Goal: Task Accomplishment & Management: Manage account settings

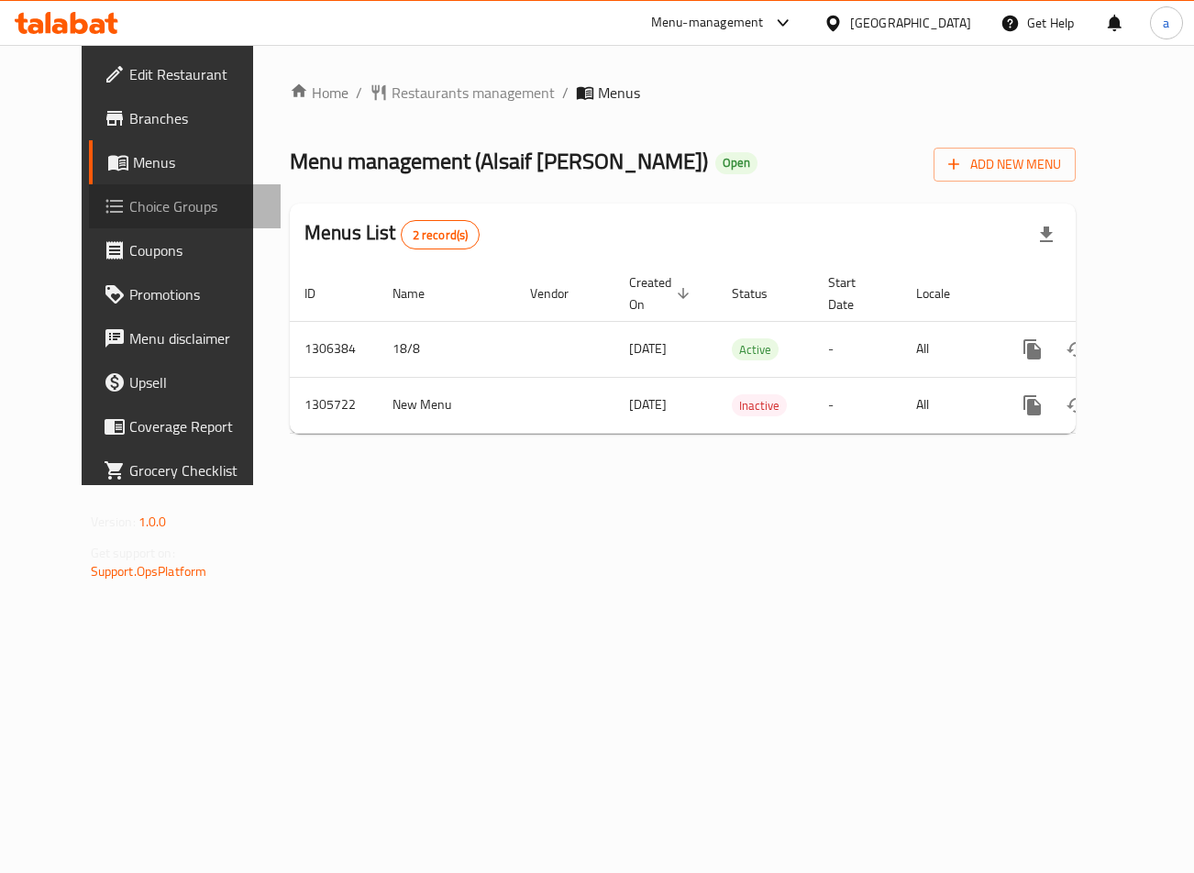
click at [129, 215] on span "Choice Groups" at bounding box center [197, 206] width 137 height 22
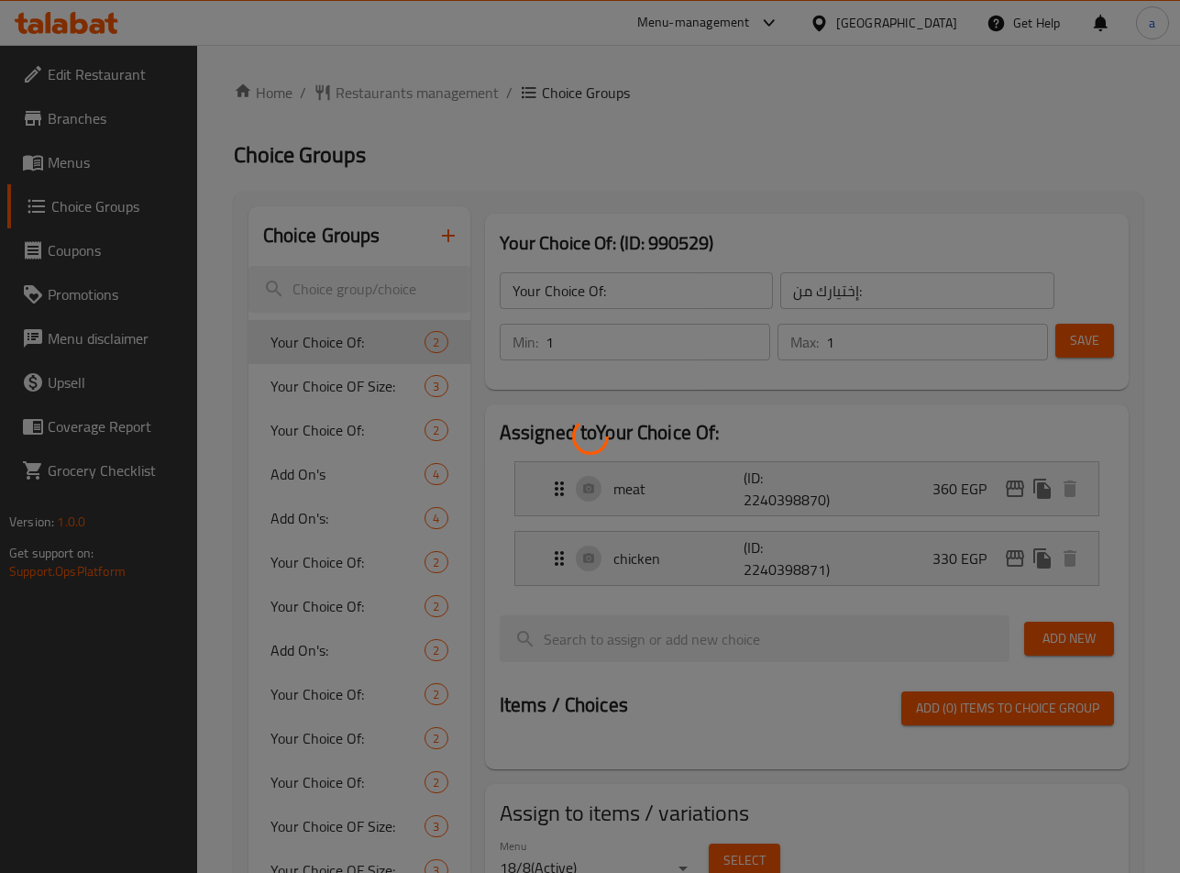
scroll to position [92, 0]
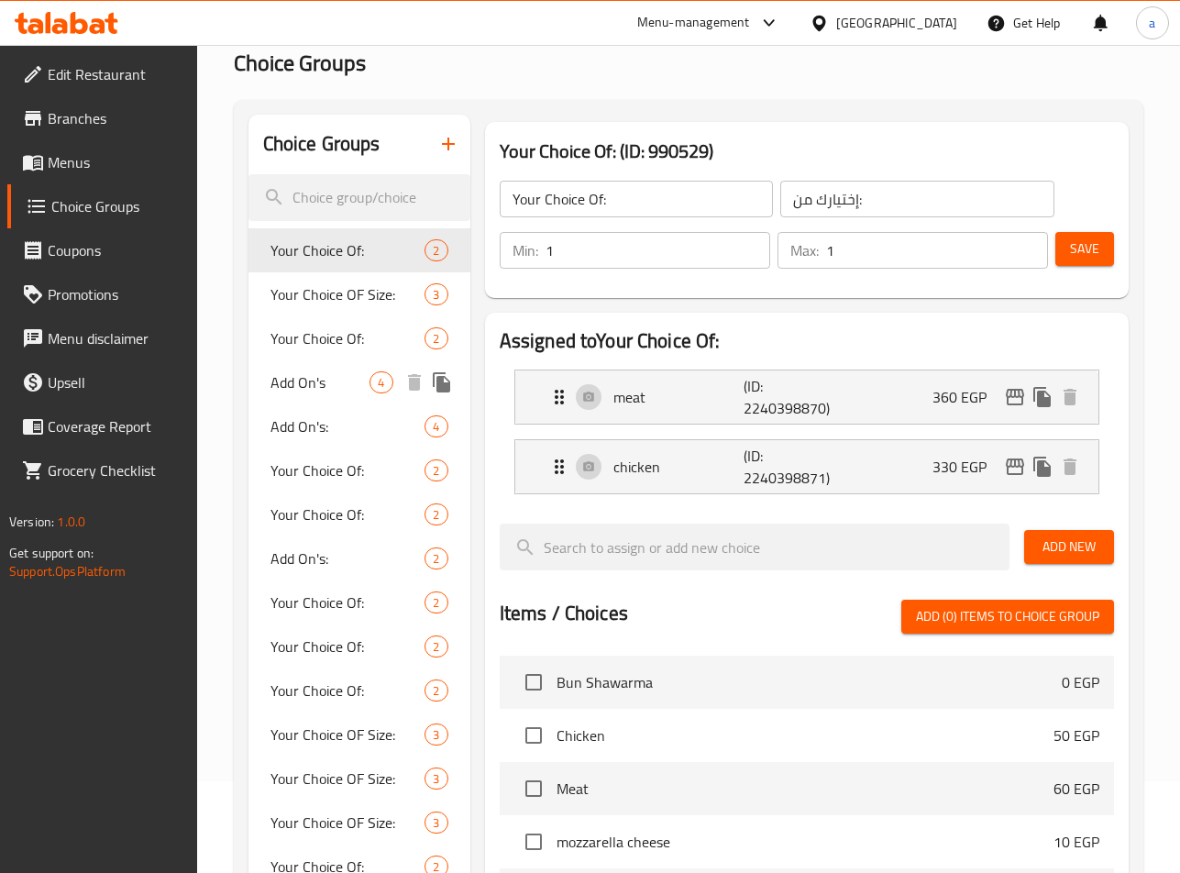
click at [324, 373] on span "Add On's" at bounding box center [321, 382] width 100 height 22
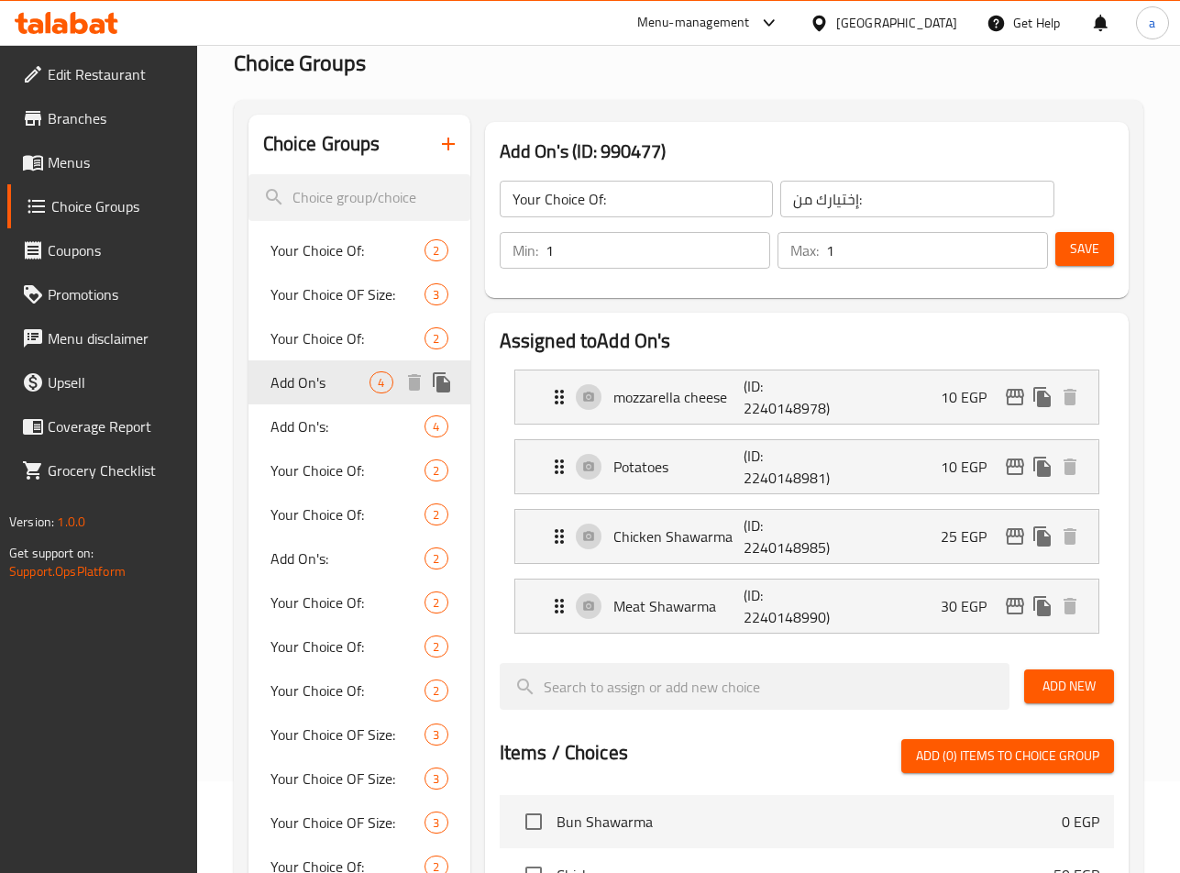
type input "Add On's"
type input "الإضافات:"
type input "0"
click at [280, 427] on span "Add On's:" at bounding box center [321, 426] width 100 height 22
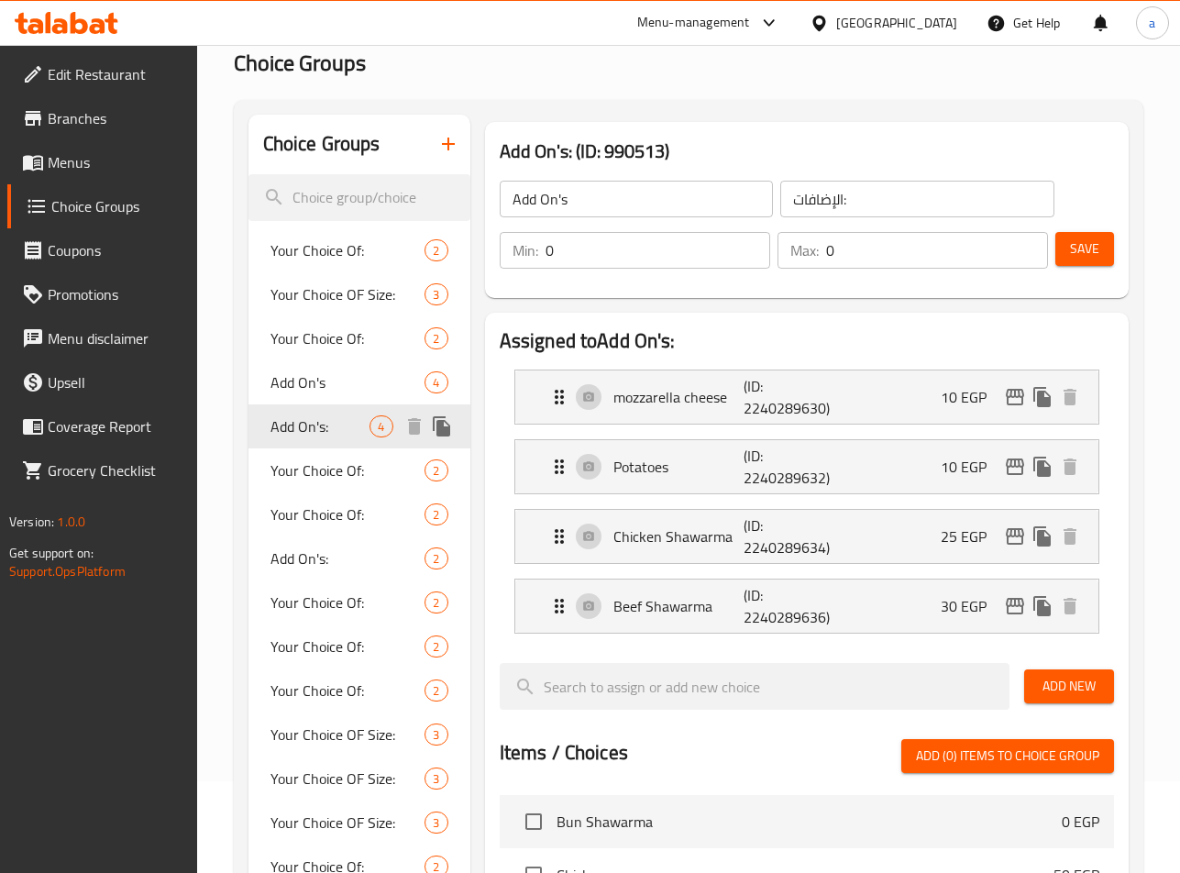
type input "Add On's:"
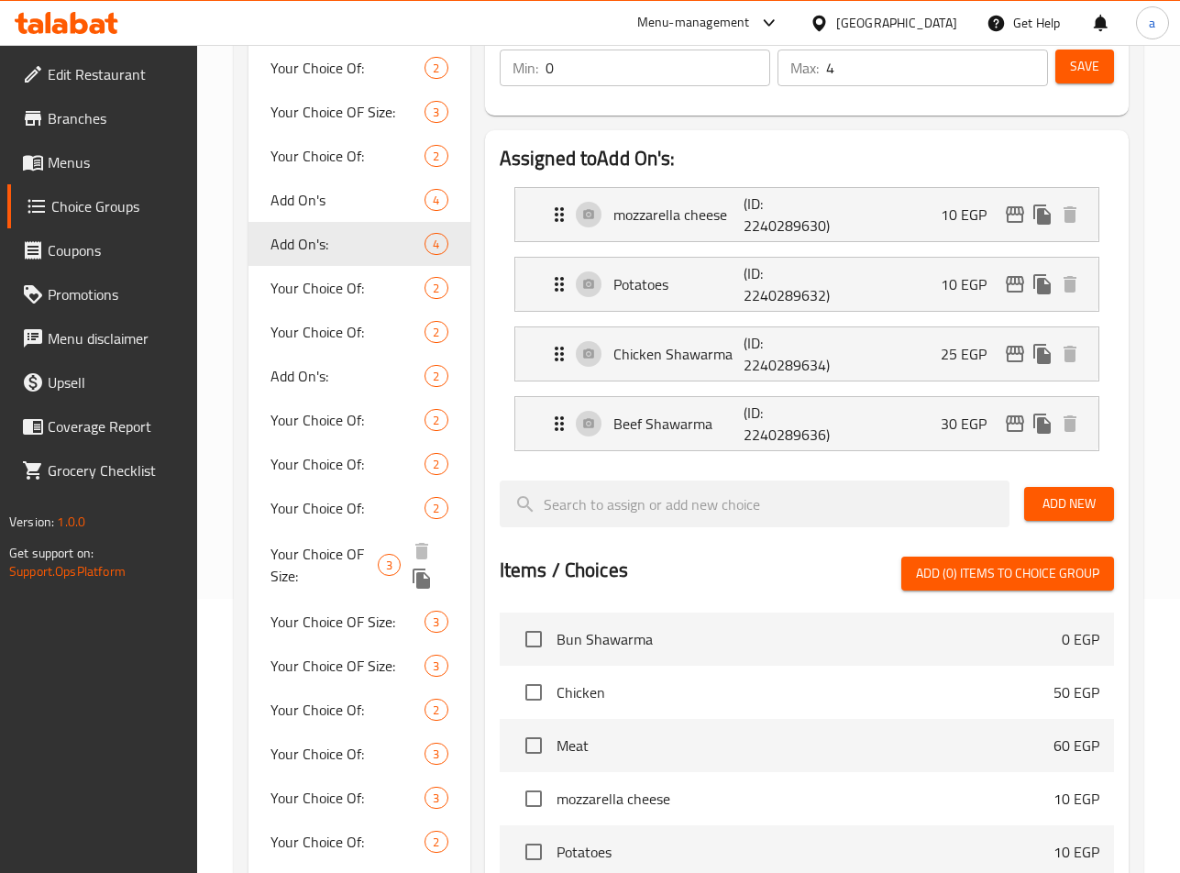
scroll to position [275, 0]
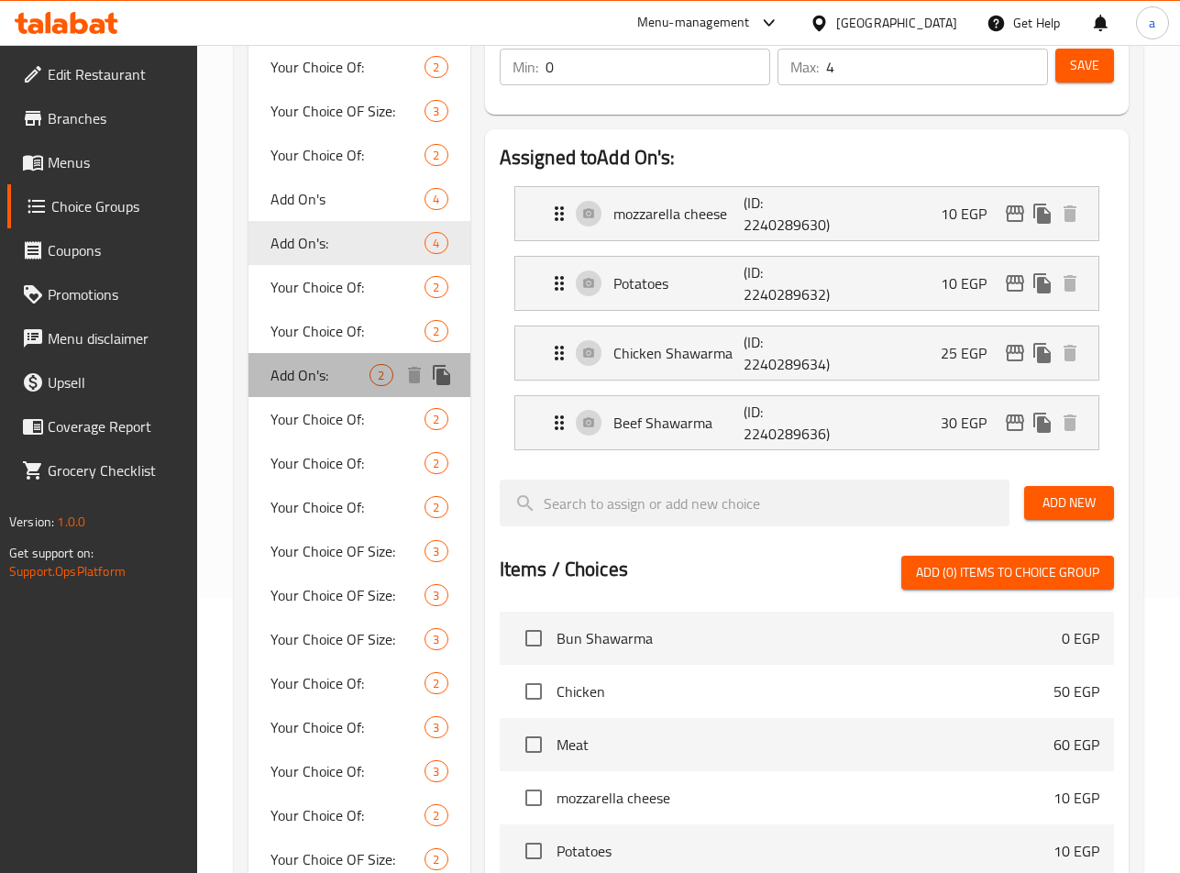
click at [328, 383] on span "Add On's:" at bounding box center [321, 375] width 100 height 22
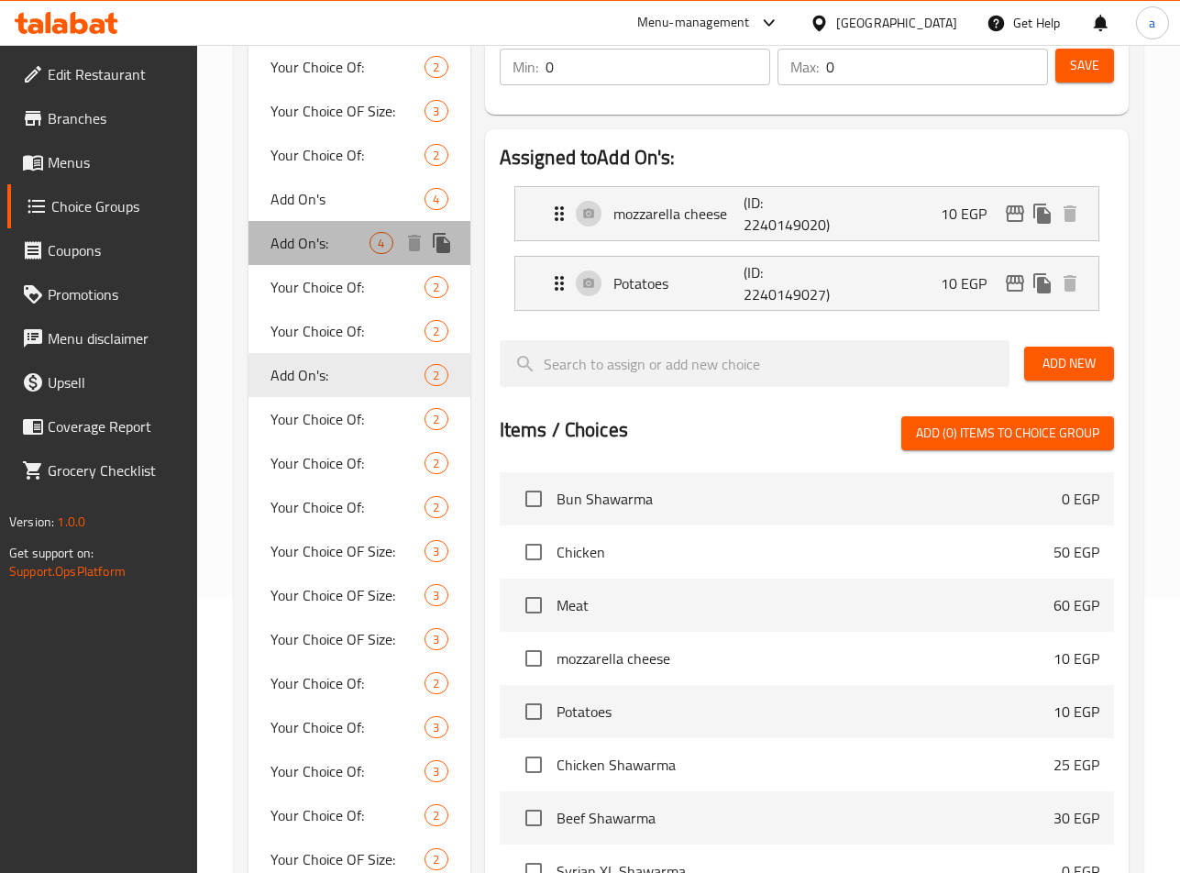
click at [303, 252] on span "Add On's:" at bounding box center [321, 243] width 100 height 22
type input "4"
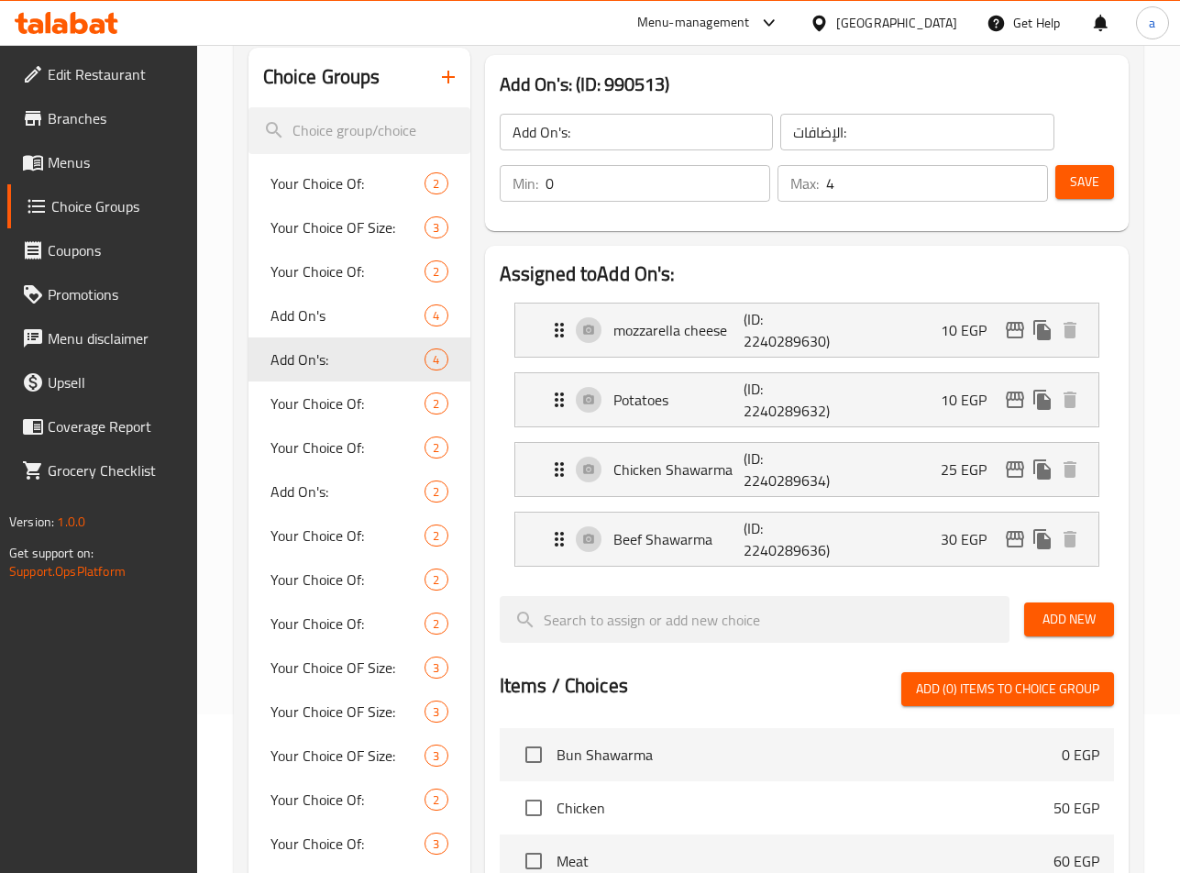
scroll to position [92, 0]
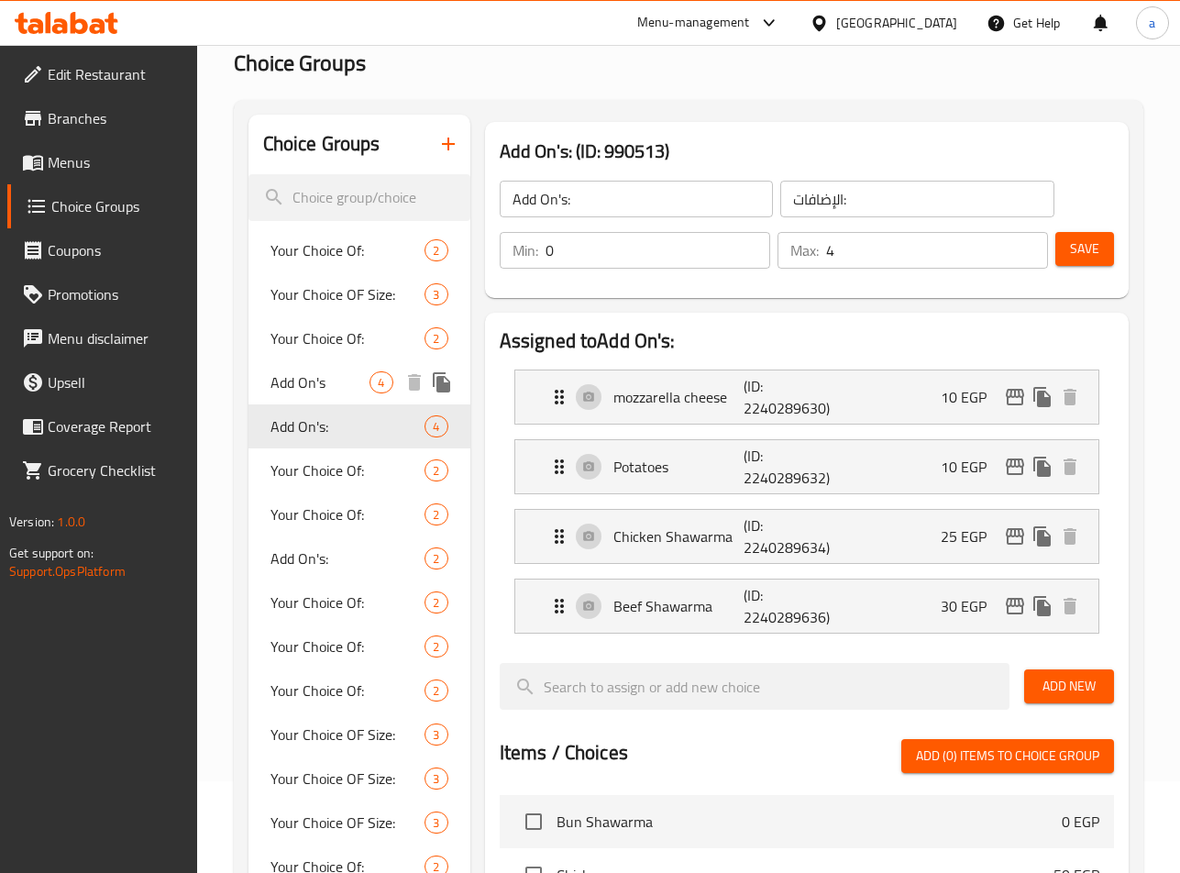
click at [350, 377] on span "Add On's" at bounding box center [321, 382] width 100 height 22
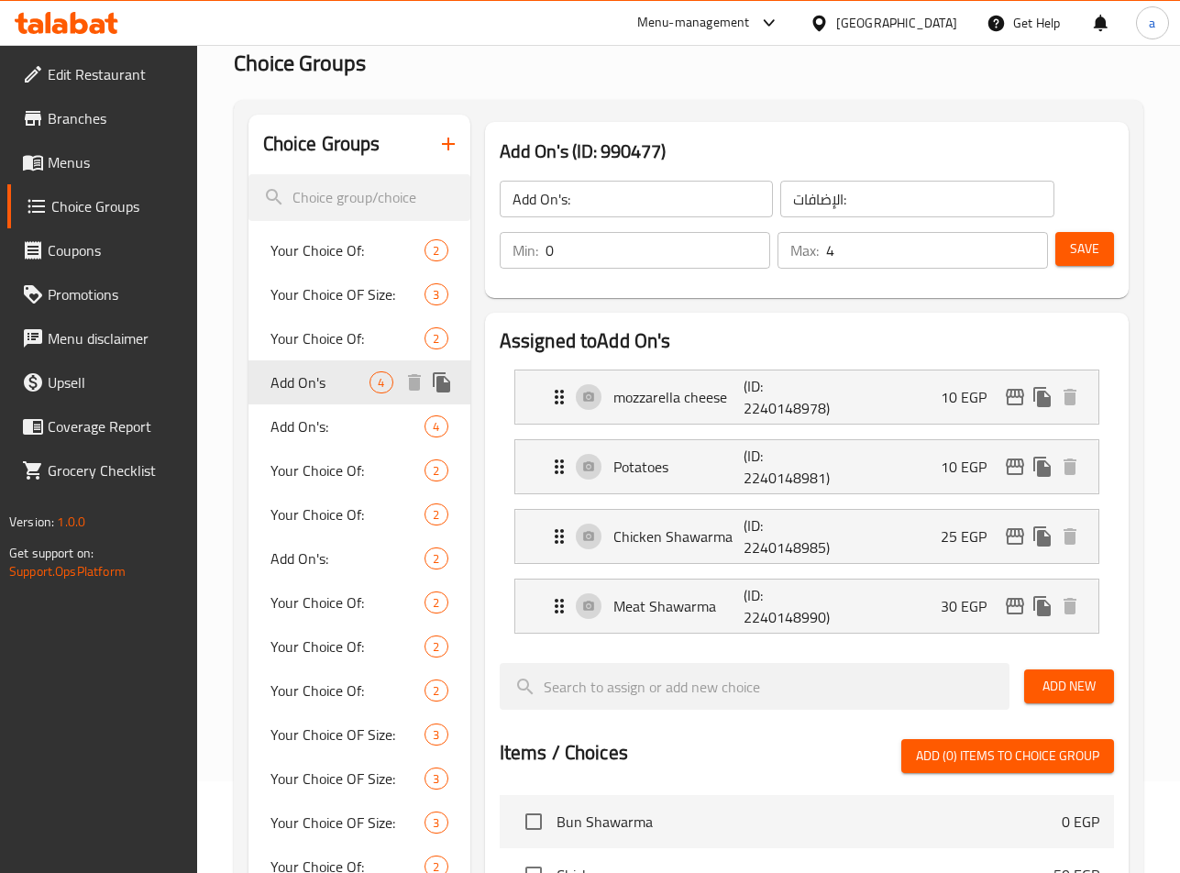
type input "Add On's"
type input "0"
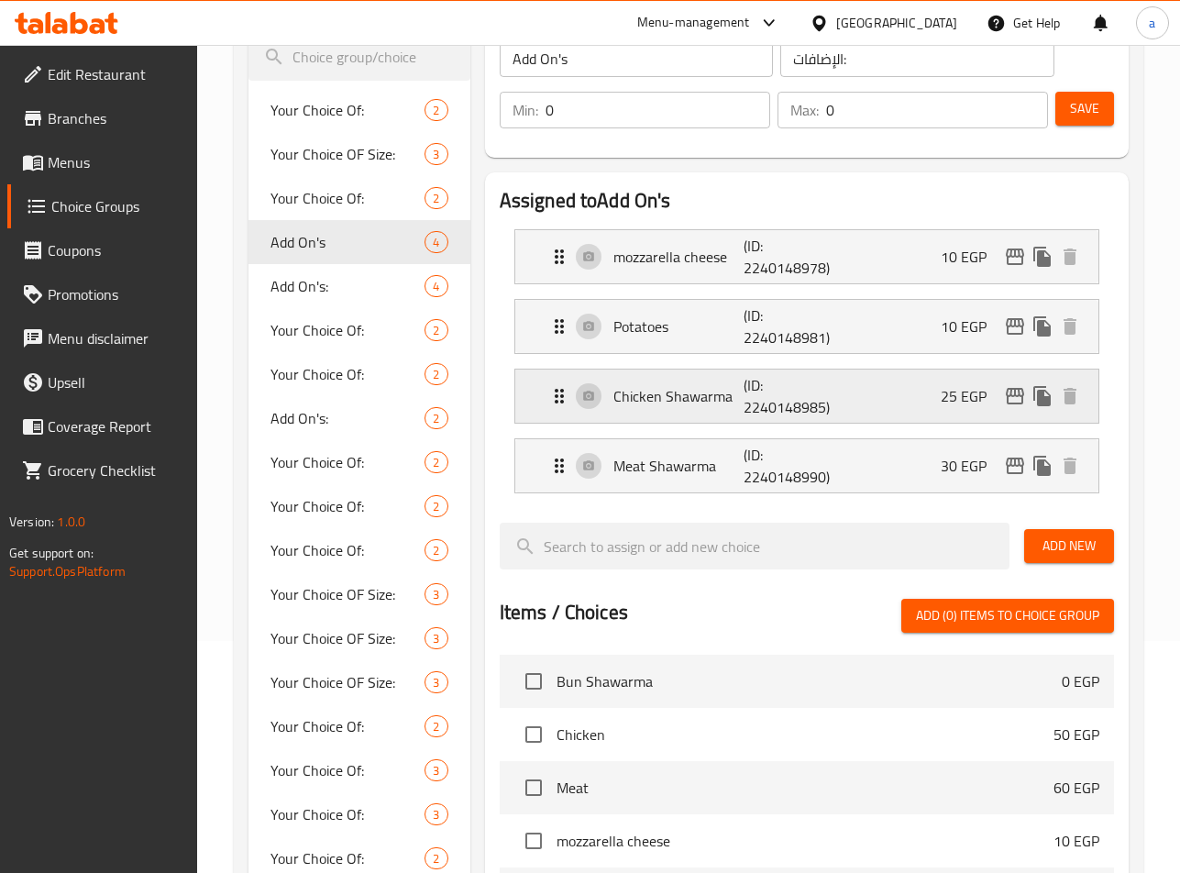
scroll to position [0, 0]
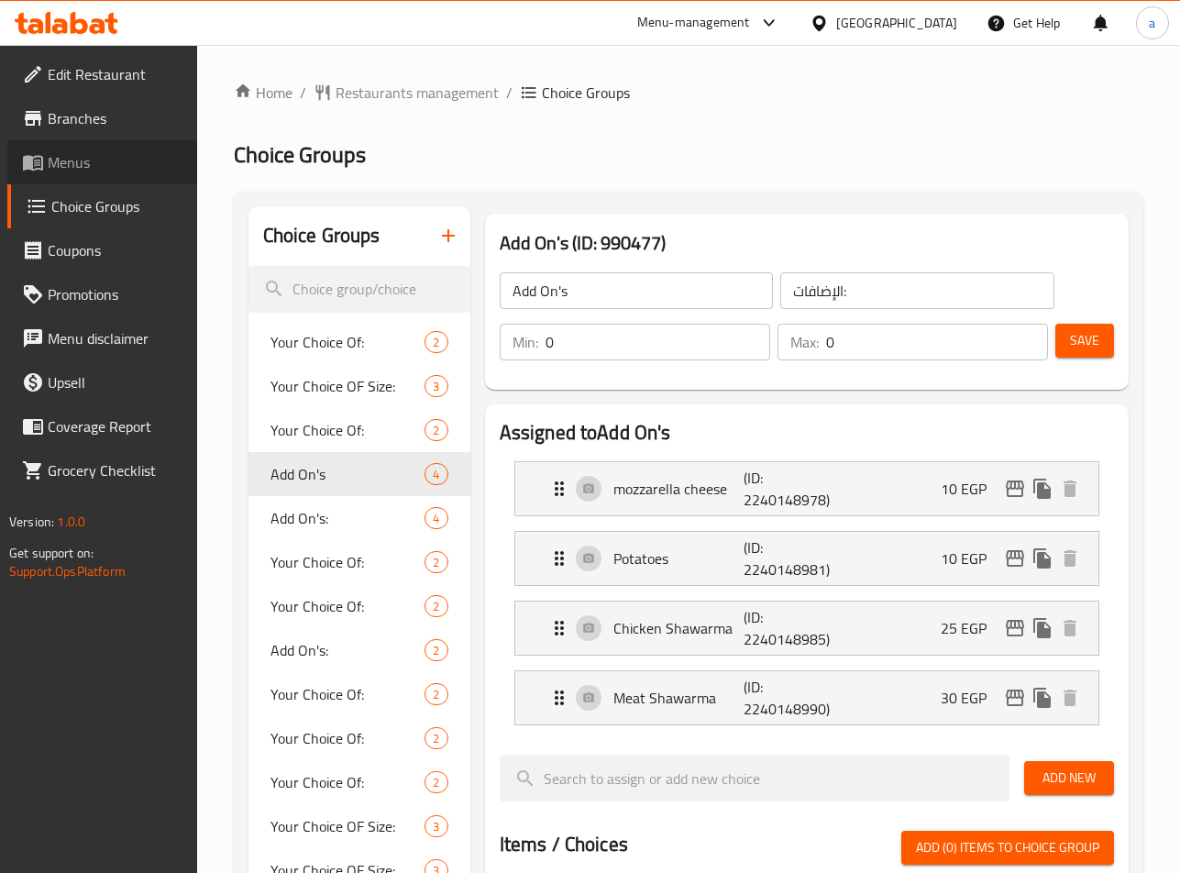
click at [65, 169] on span "Menus" at bounding box center [115, 162] width 135 height 22
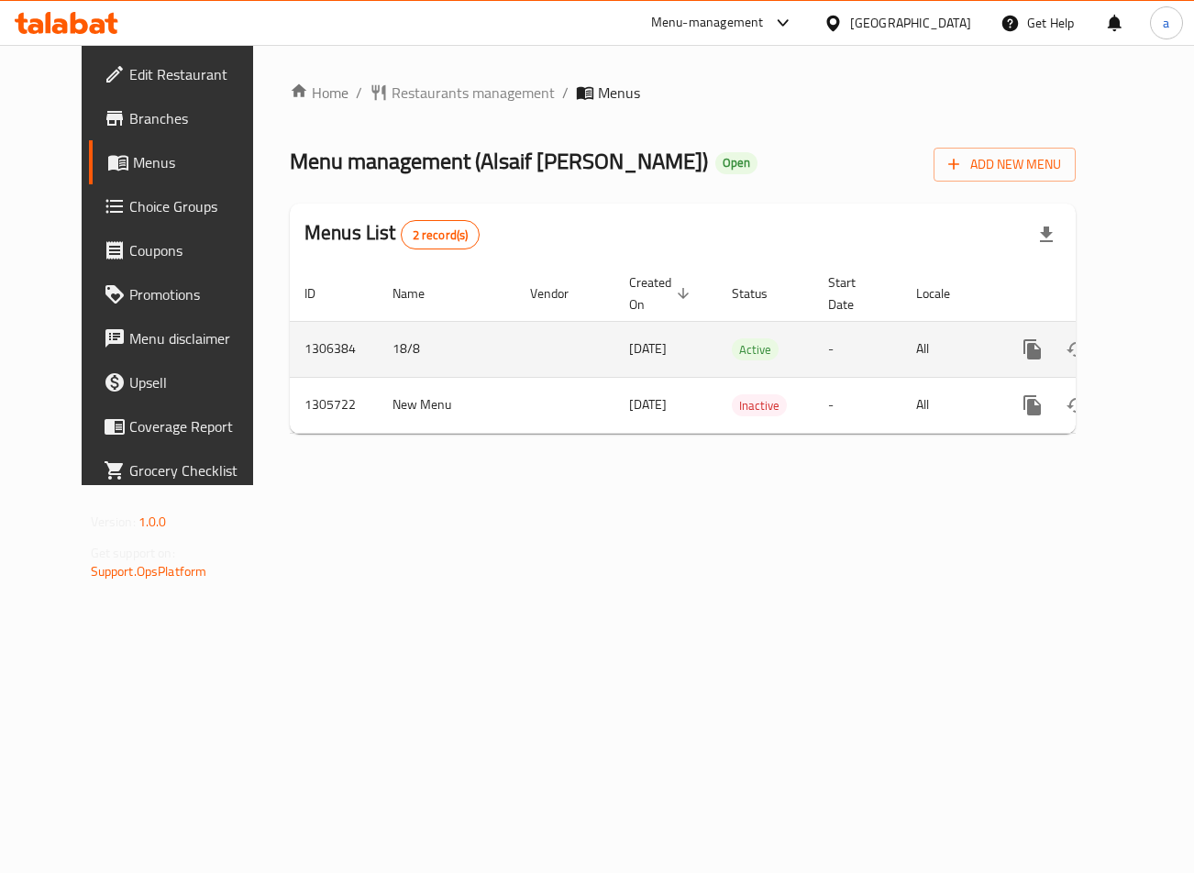
click at [515, 355] on td "enhanced table" at bounding box center [564, 349] width 99 height 56
click at [741, 358] on td "Active" at bounding box center [765, 349] width 96 height 56
click at [1143, 360] on link "enhanced table" at bounding box center [1165, 349] width 44 height 44
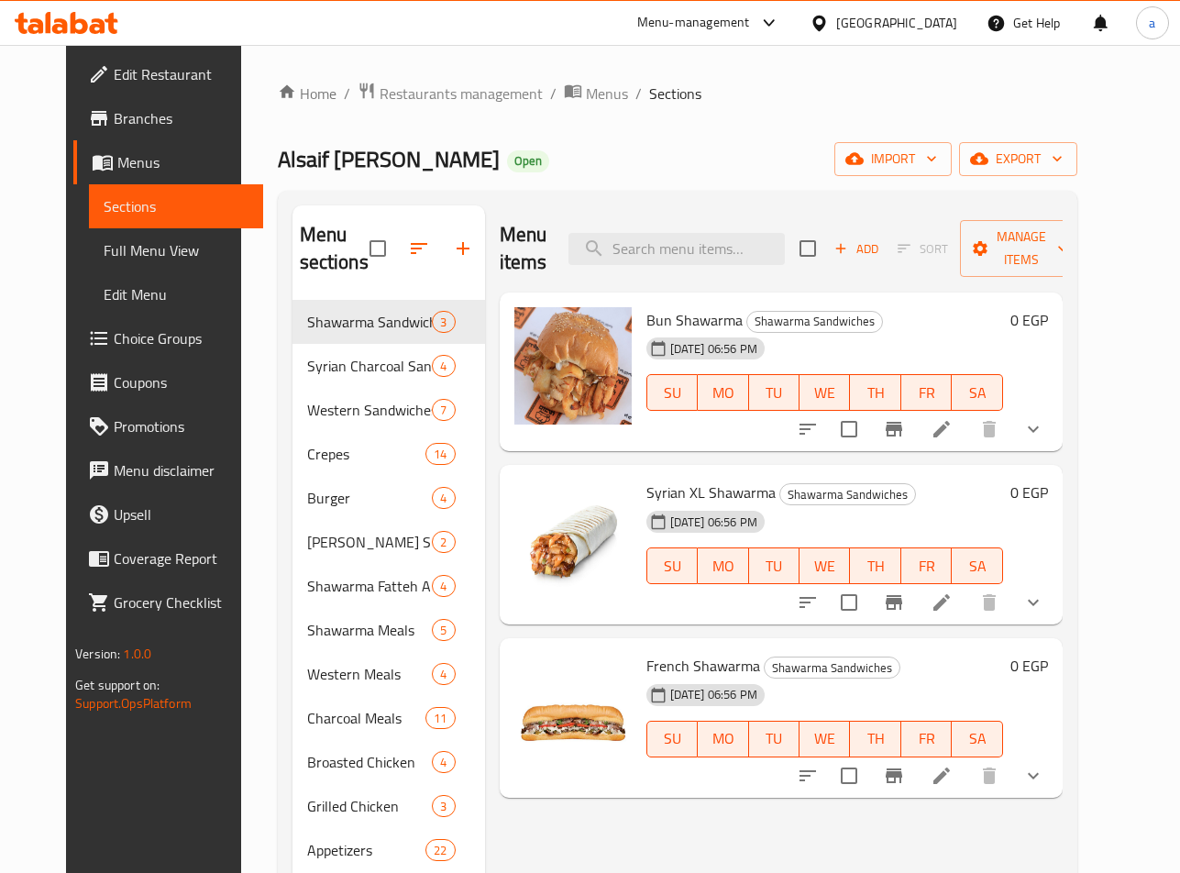
click at [114, 335] on span "Choice Groups" at bounding box center [181, 338] width 135 height 22
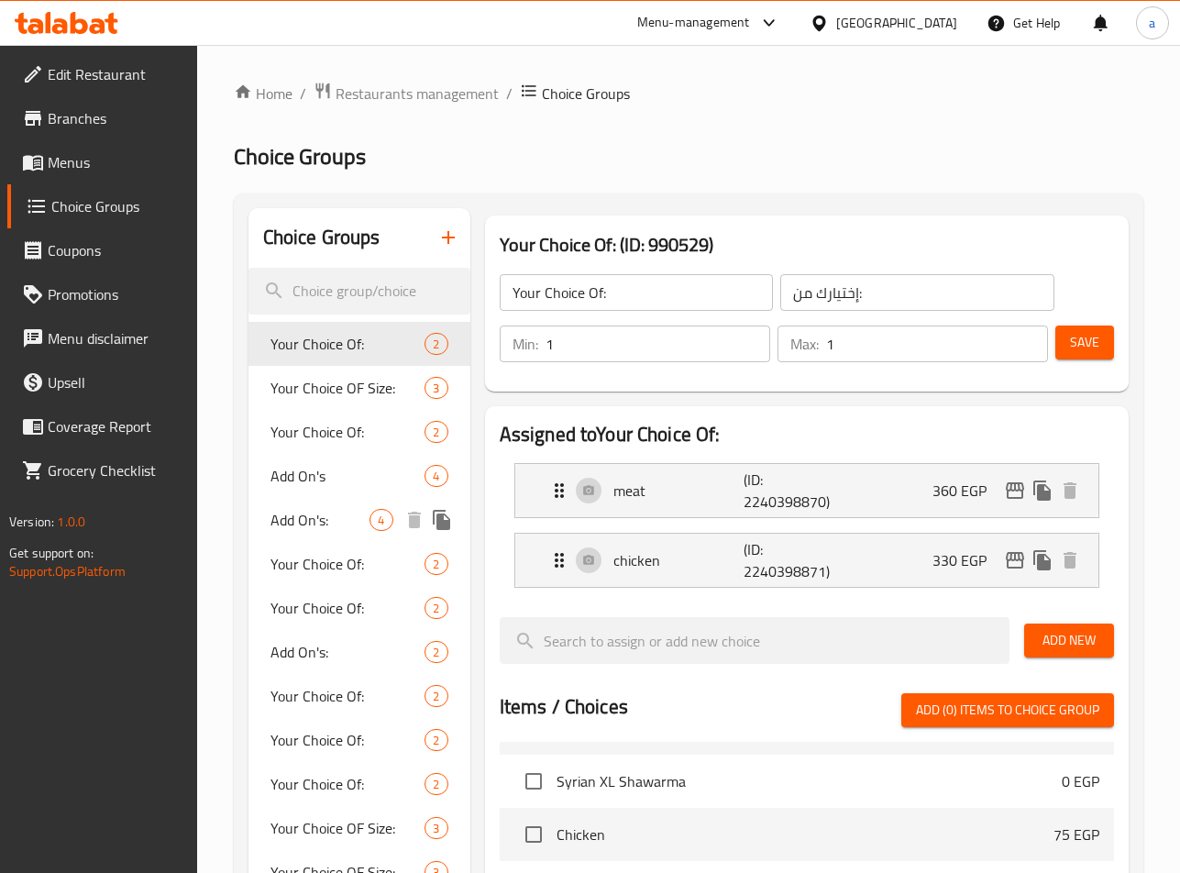
click at [304, 514] on span "Add On's:" at bounding box center [321, 520] width 100 height 22
type input "Add On's:"
type input "الإضافات:"
type input "0"
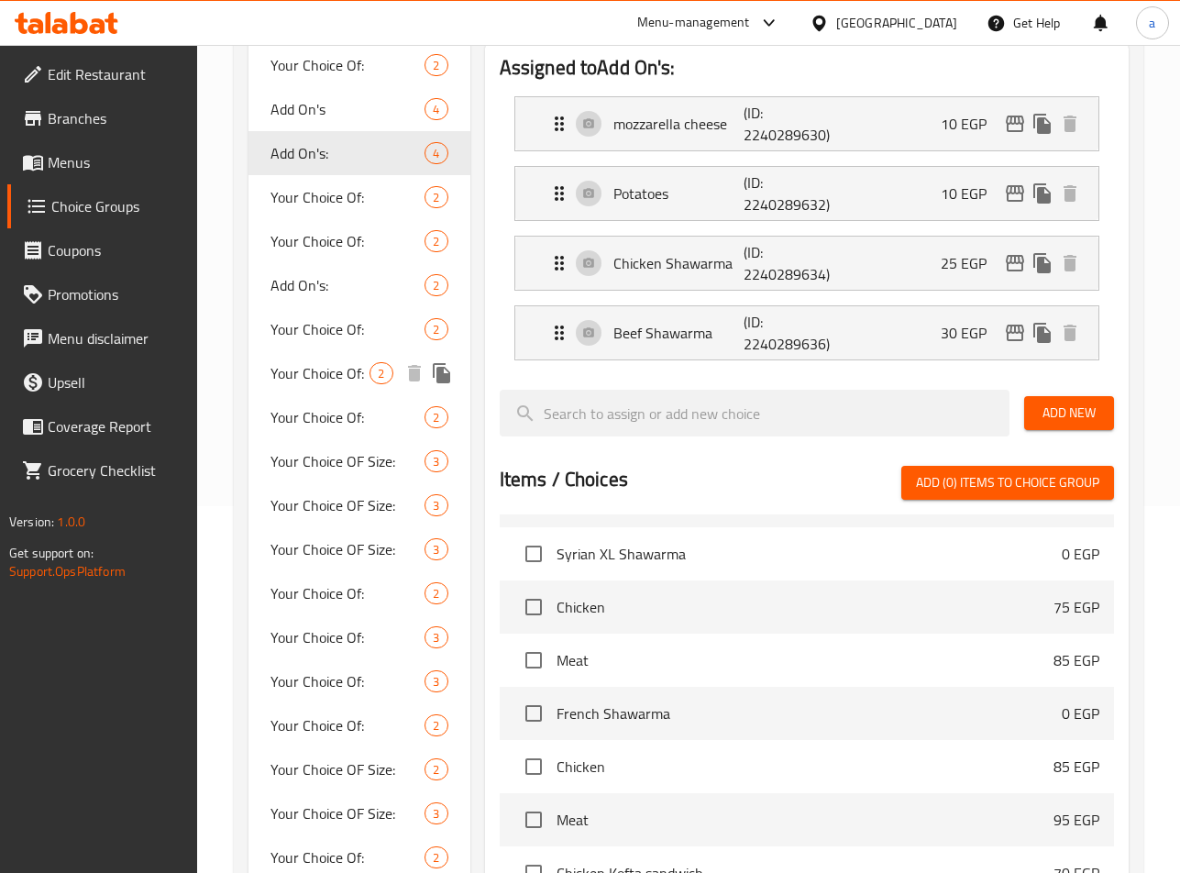
scroll to position [275, 0]
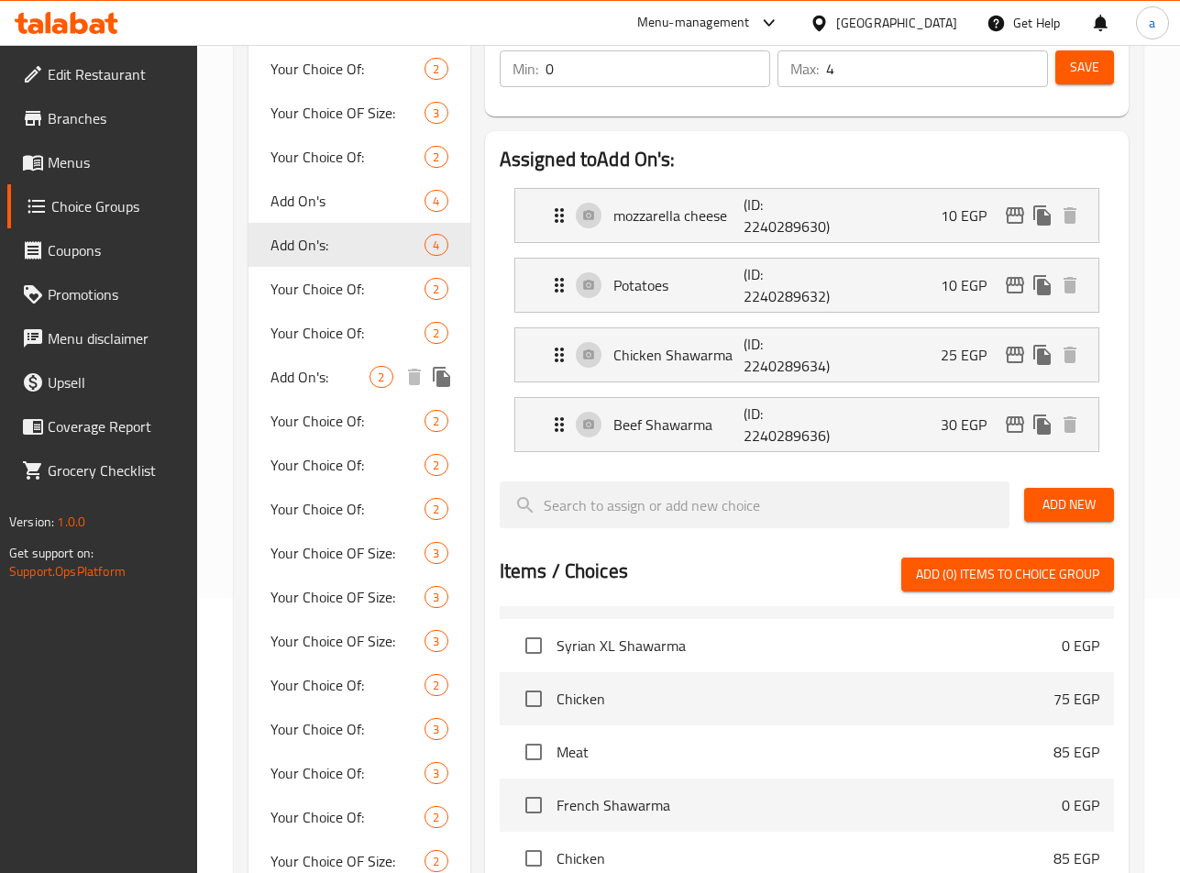
click at [334, 378] on span "Add On's:" at bounding box center [321, 377] width 100 height 22
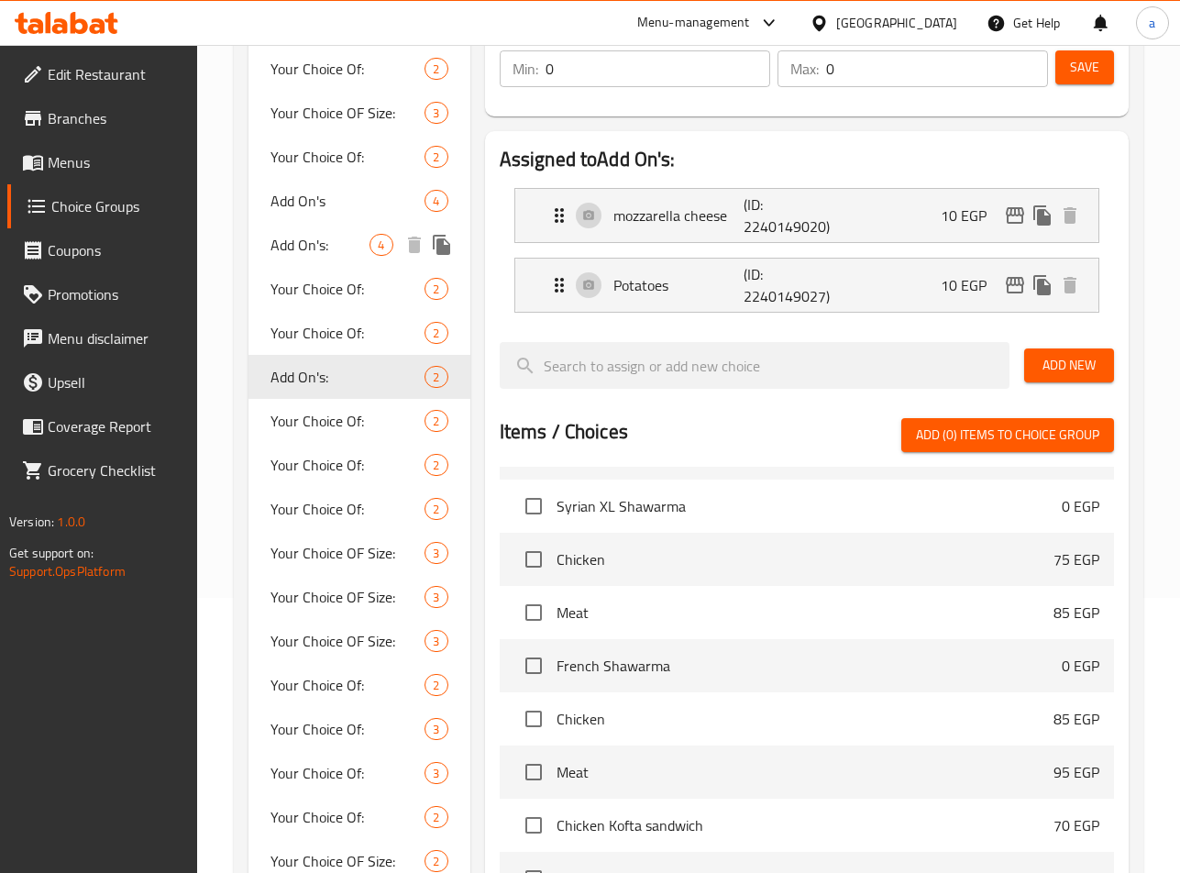
click at [305, 245] on span "Add On's:" at bounding box center [321, 245] width 100 height 22
type input "4"
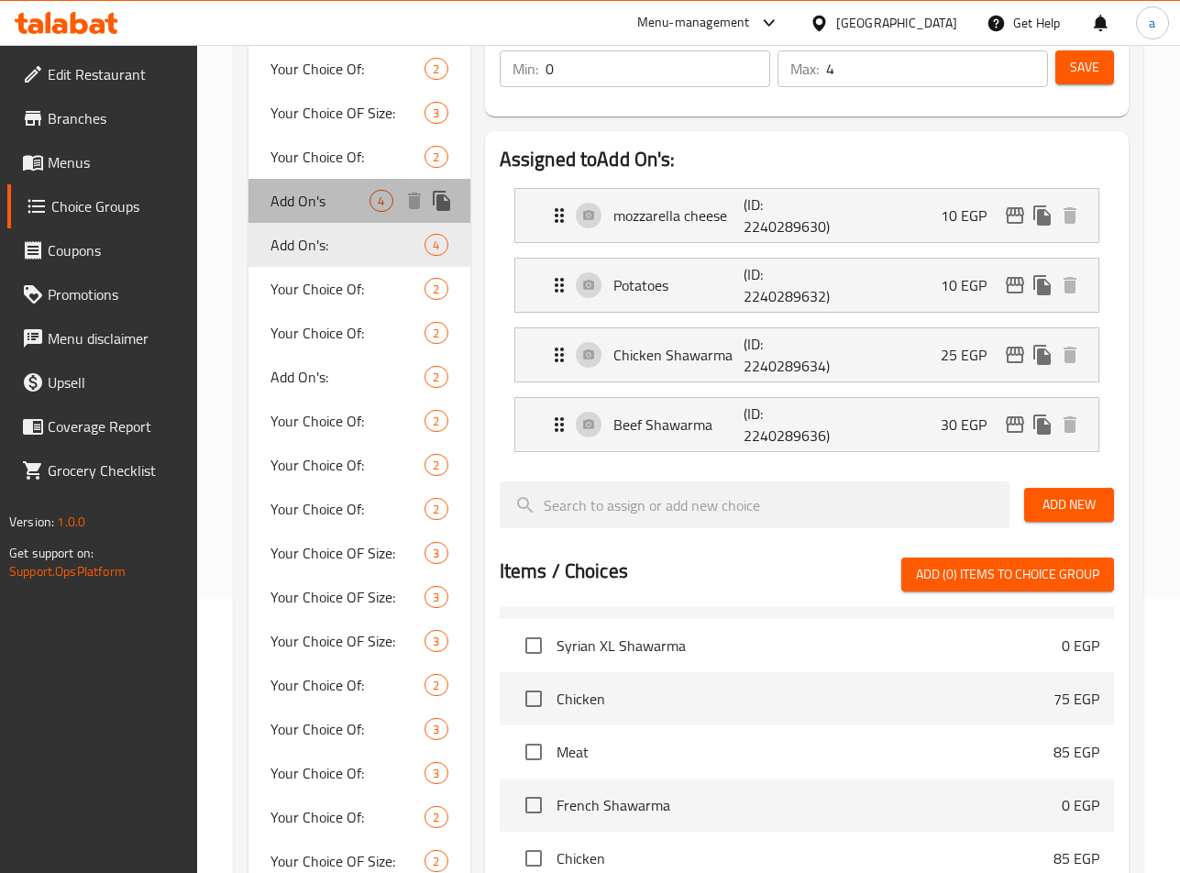
click at [329, 201] on span "Add On's" at bounding box center [321, 201] width 100 height 22
type input "Add On's"
type input "0"
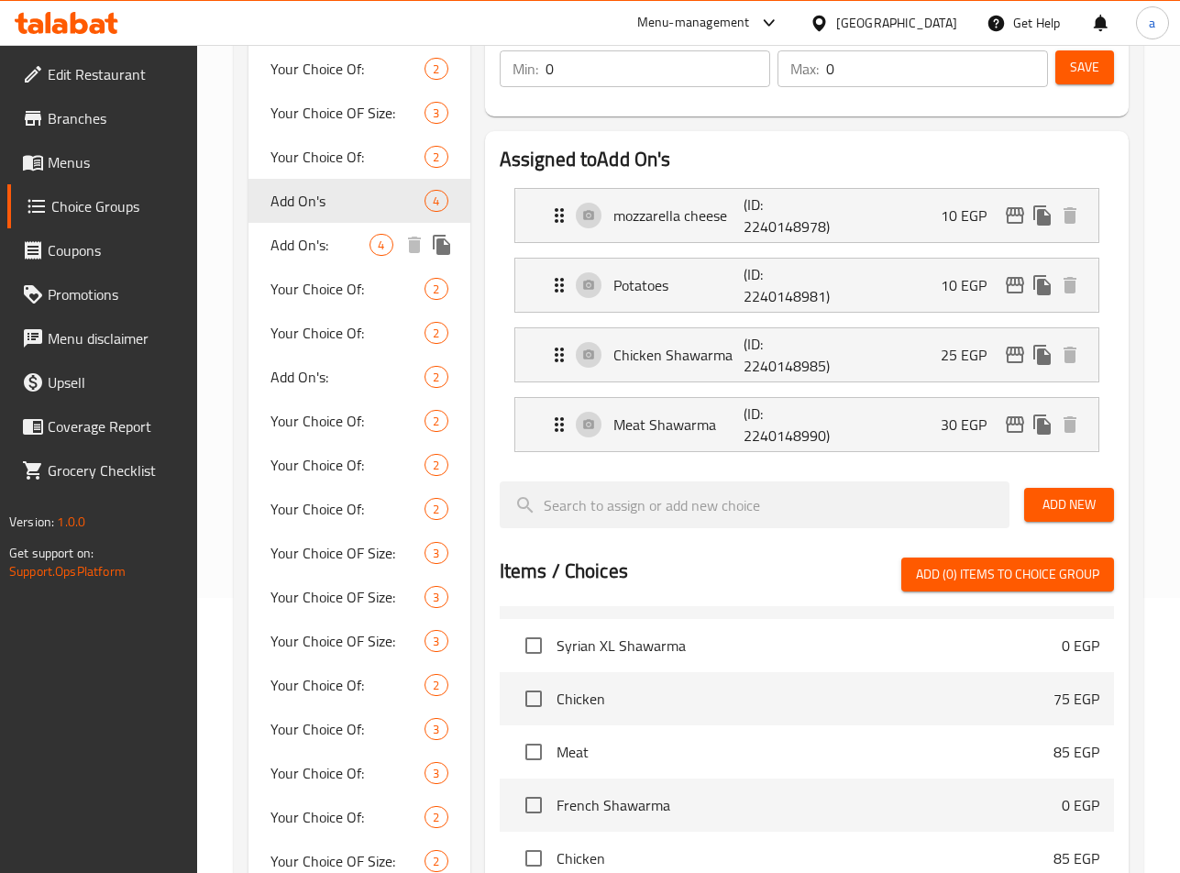
click at [315, 237] on span "Add On's:" at bounding box center [321, 245] width 100 height 22
type input "Add On's:"
type input "4"
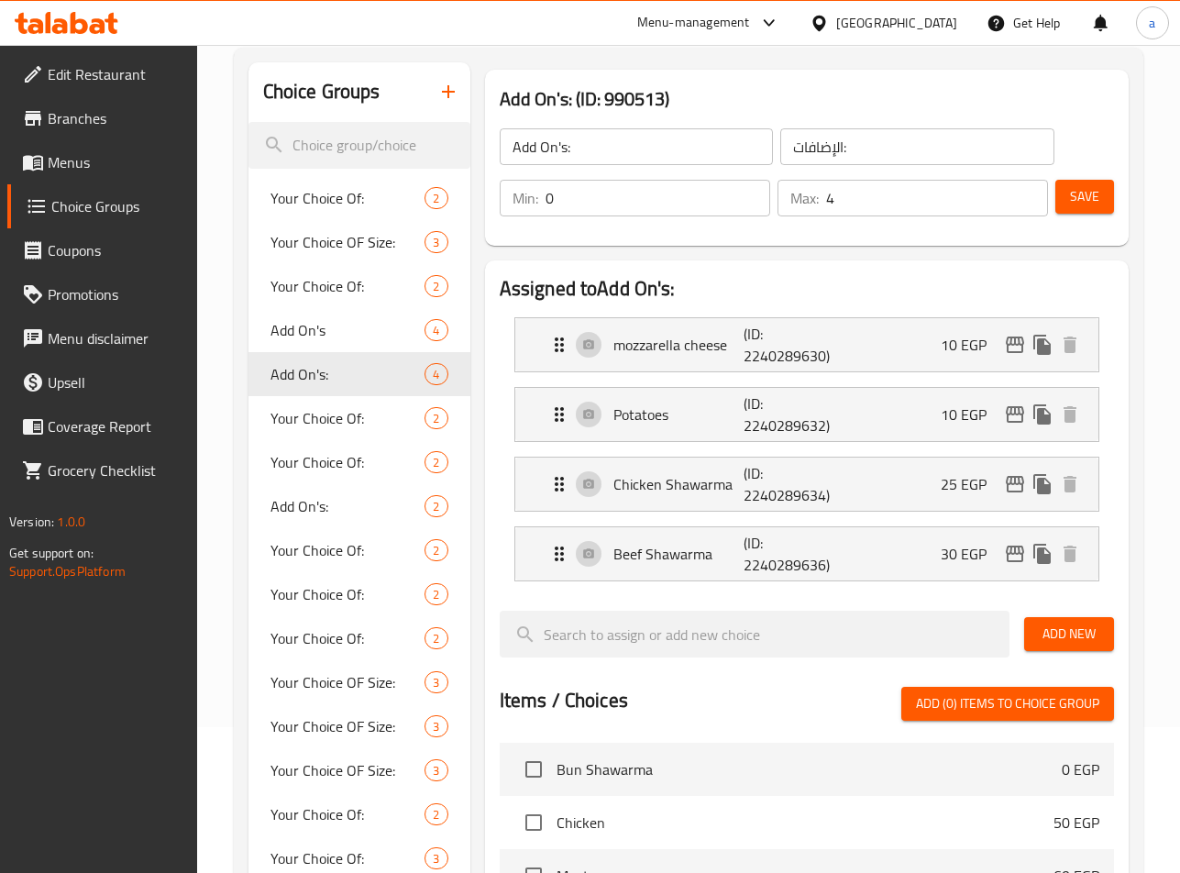
scroll to position [142, 0]
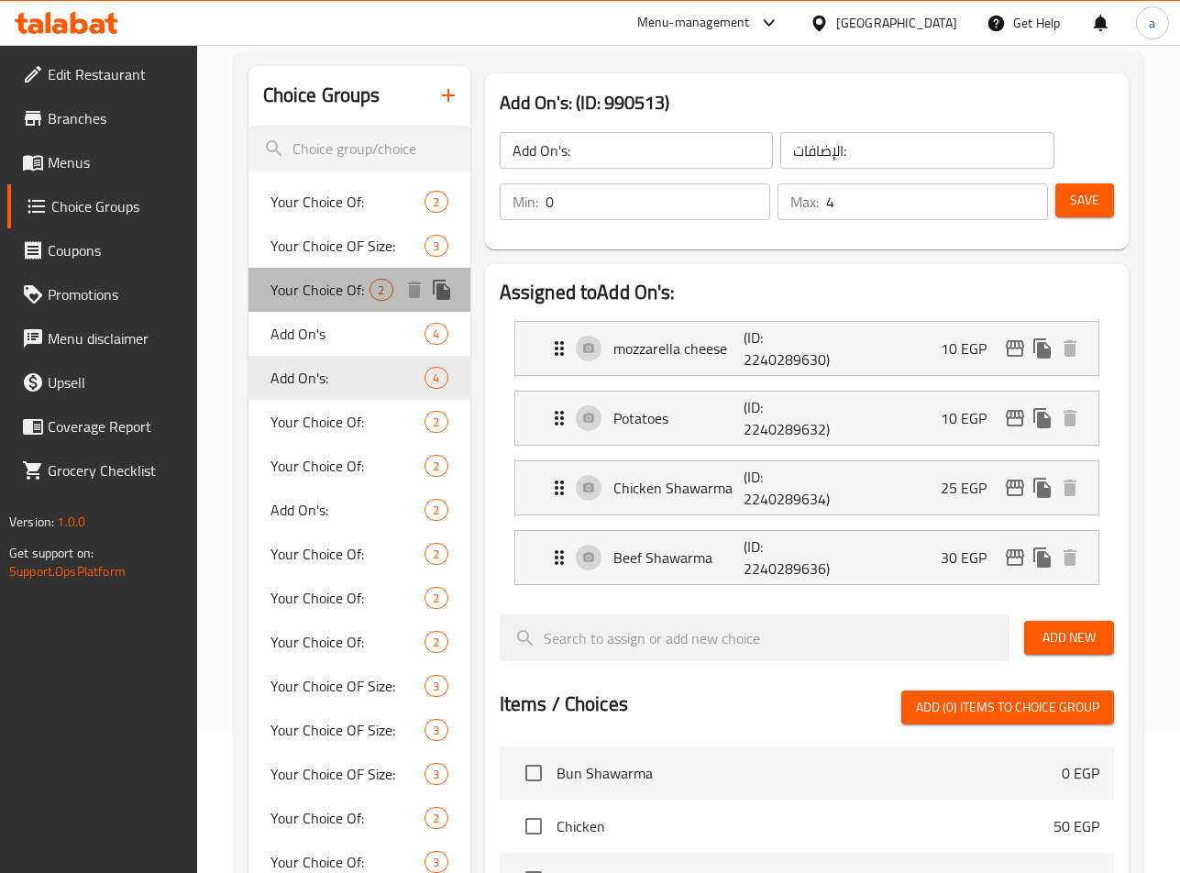
click at [304, 271] on div "Your Choice Of: 2" at bounding box center [360, 290] width 222 height 44
type input "Your Choice Of:"
type input "إختيارك من:"
type input "1"
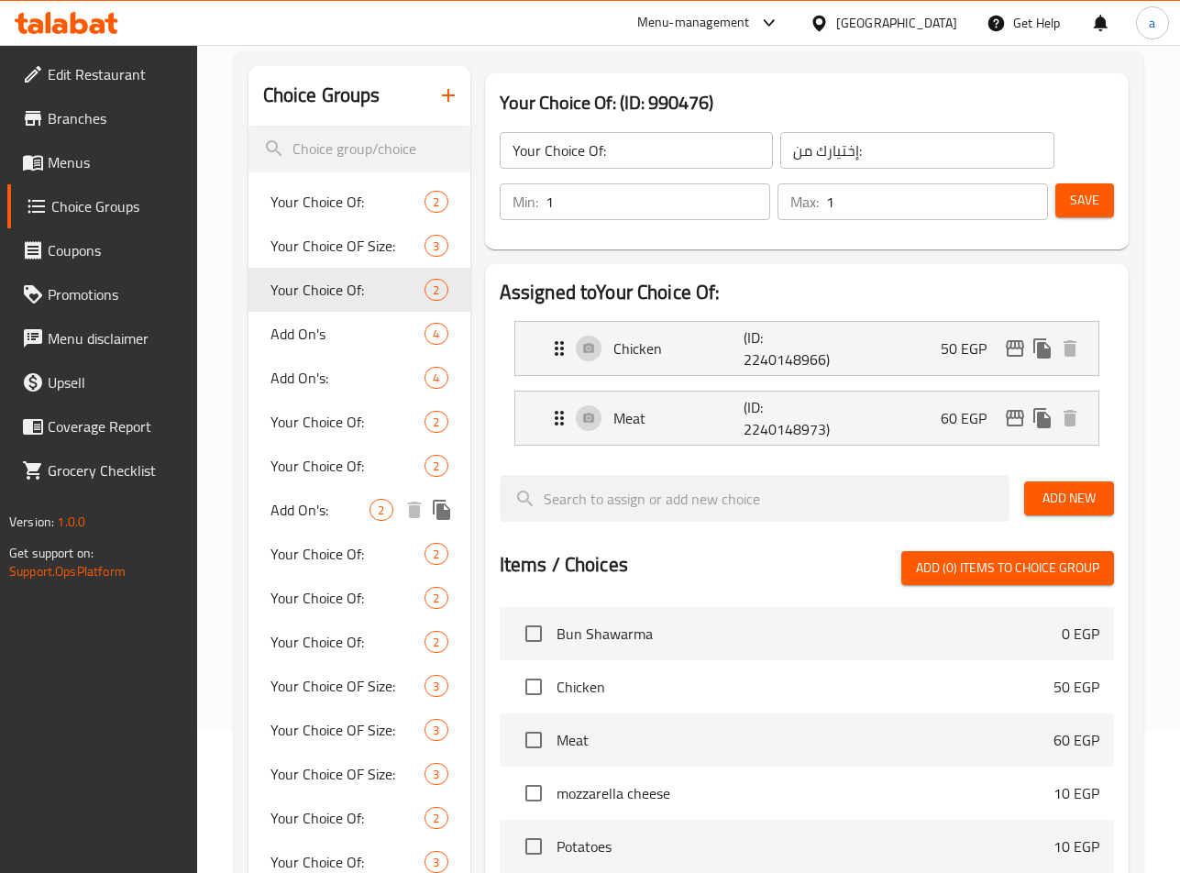
click at [330, 514] on span "Add On's:" at bounding box center [321, 510] width 100 height 22
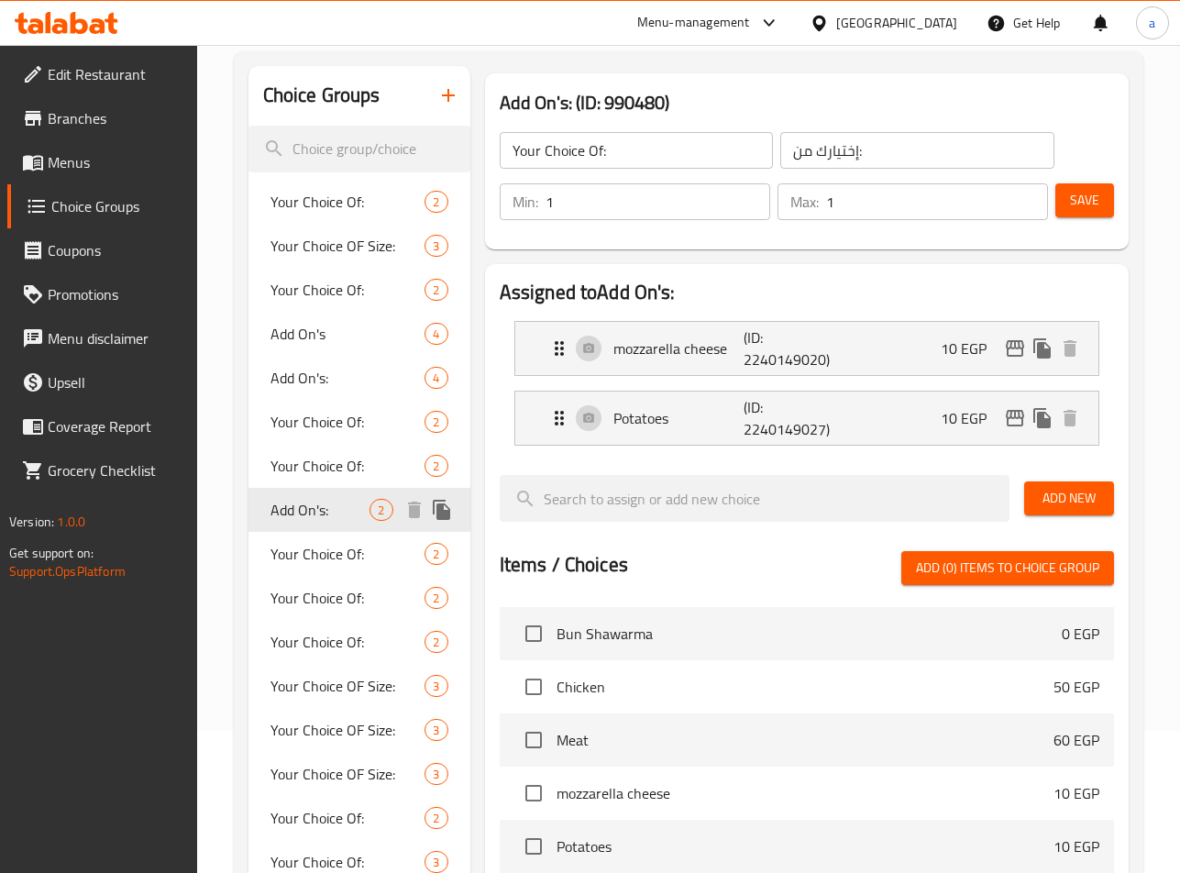
type input "Add On's:"
type input "الإضافات:"
type input "0"
click at [311, 338] on span "Add On's" at bounding box center [321, 334] width 100 height 22
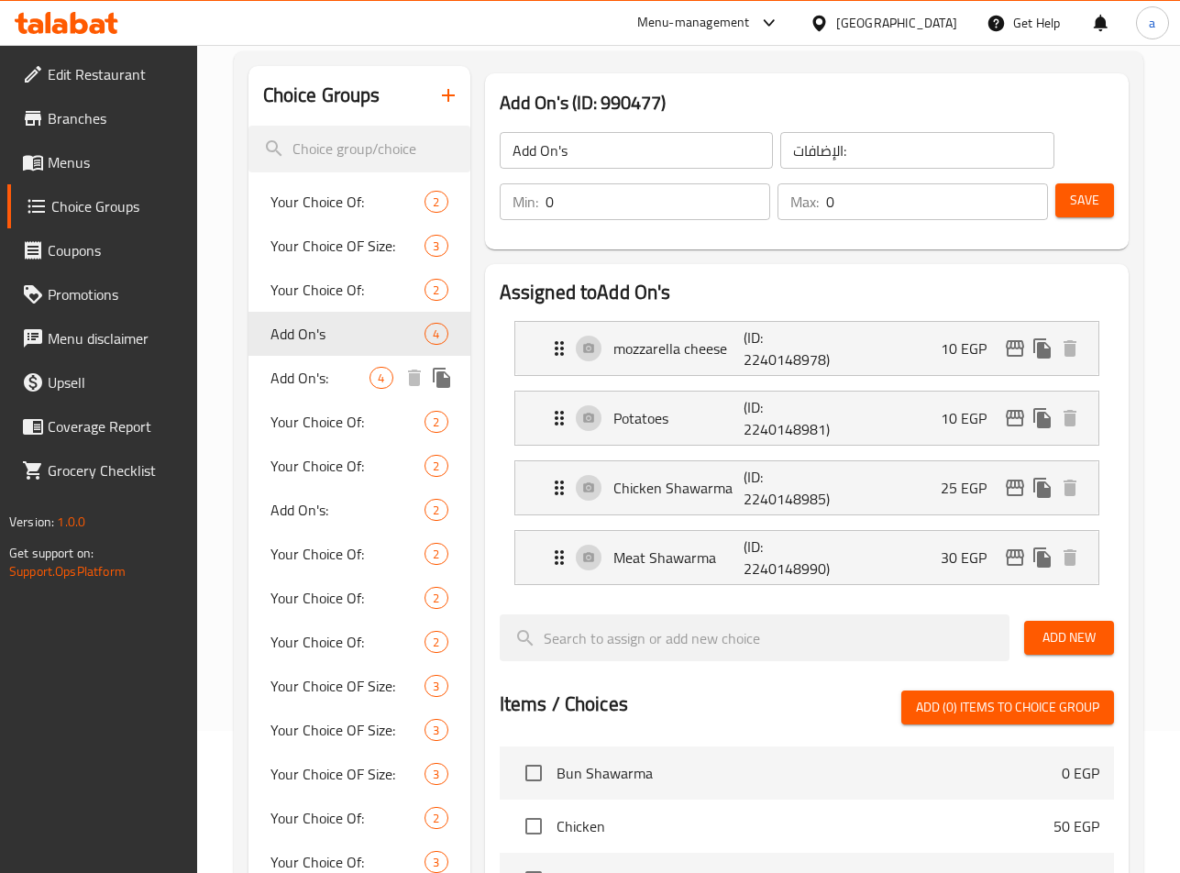
click at [294, 370] on span "Add On's:" at bounding box center [321, 378] width 100 height 22
type input "Add On's:"
type input "4"
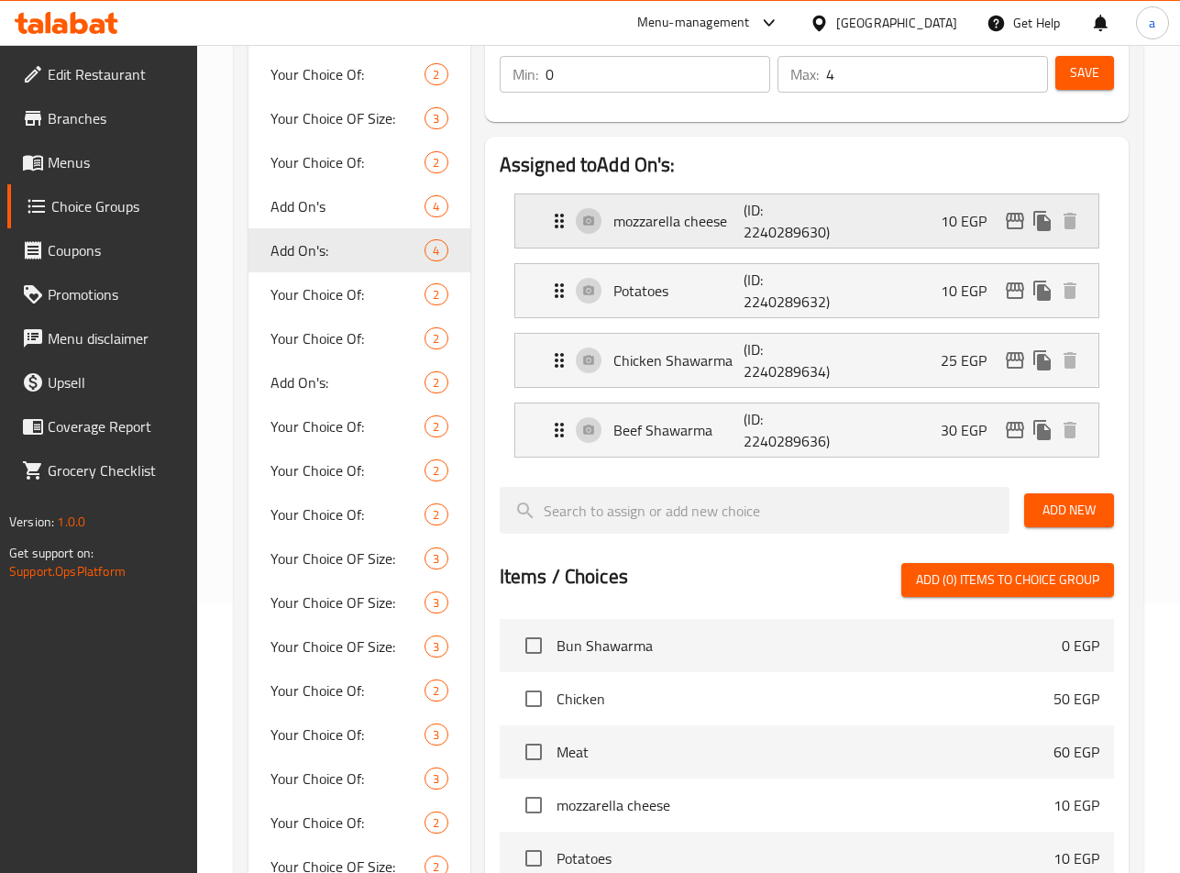
scroll to position [183, 0]
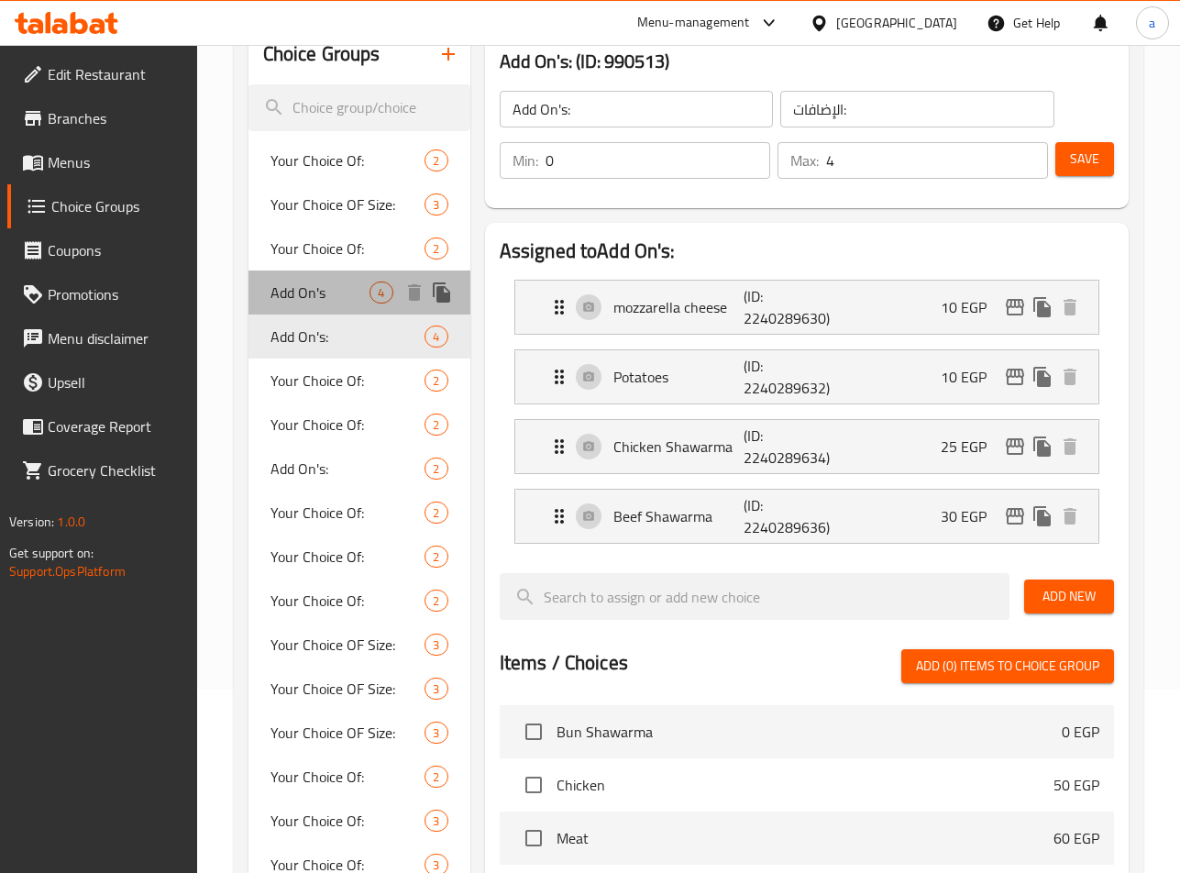
click at [261, 295] on div "Add On's 4" at bounding box center [360, 293] width 222 height 44
type input "Add On's"
type input "0"
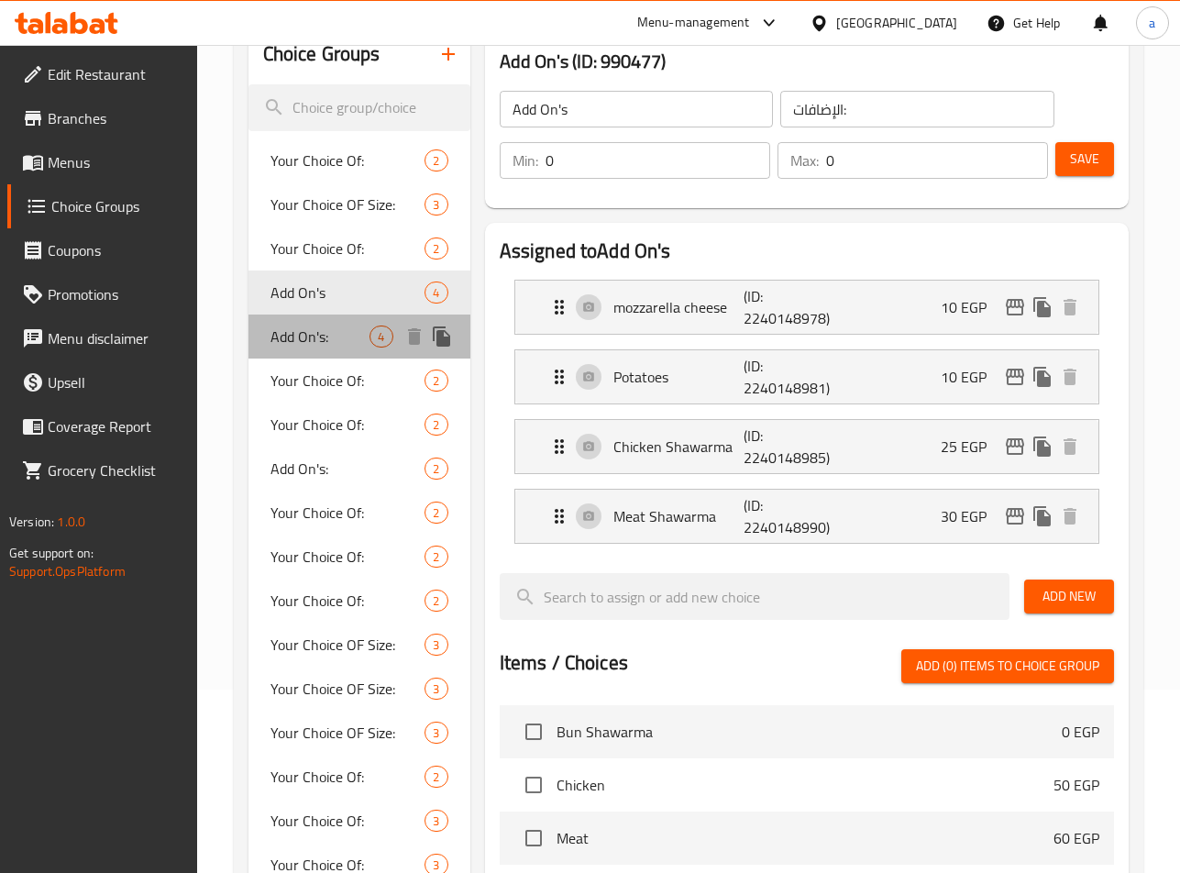
click at [340, 326] on span "Add On's:" at bounding box center [321, 337] width 100 height 22
type input "Add On's:"
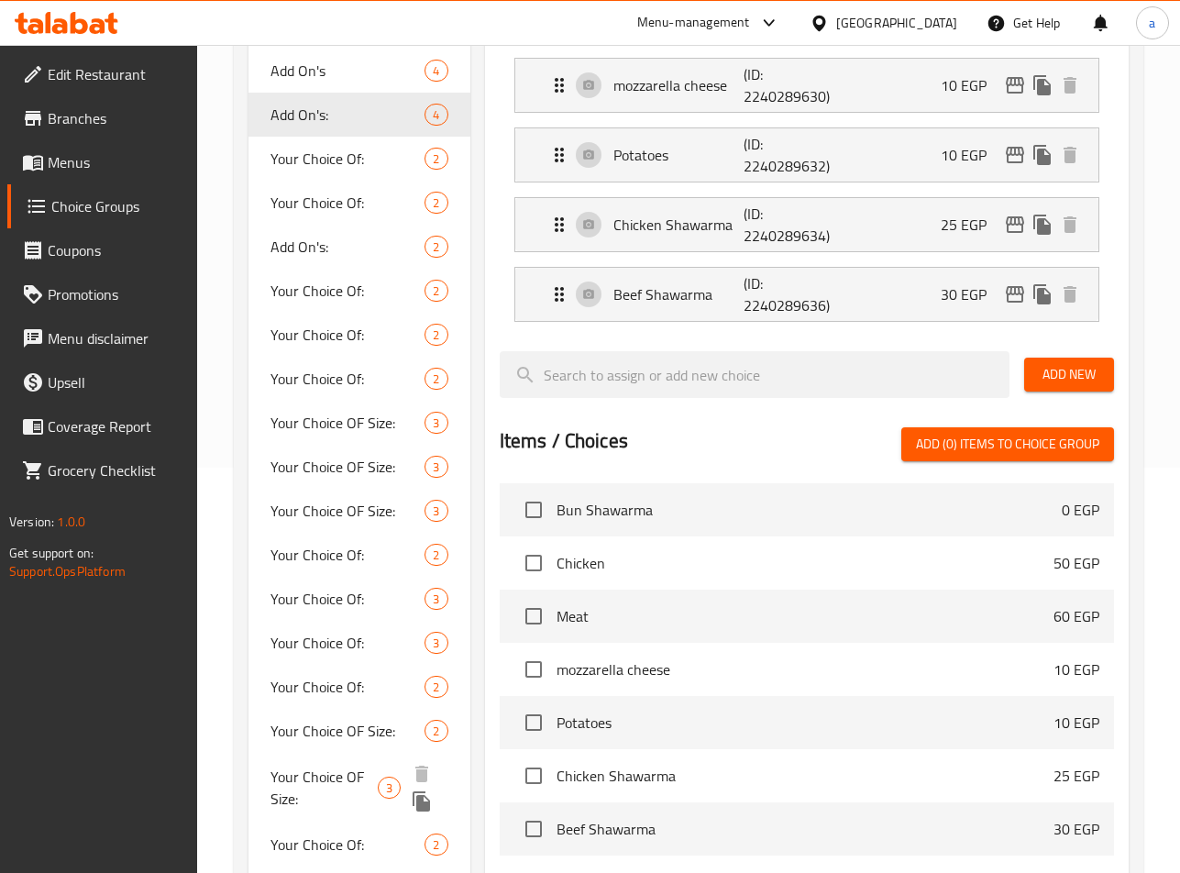
scroll to position [260, 0]
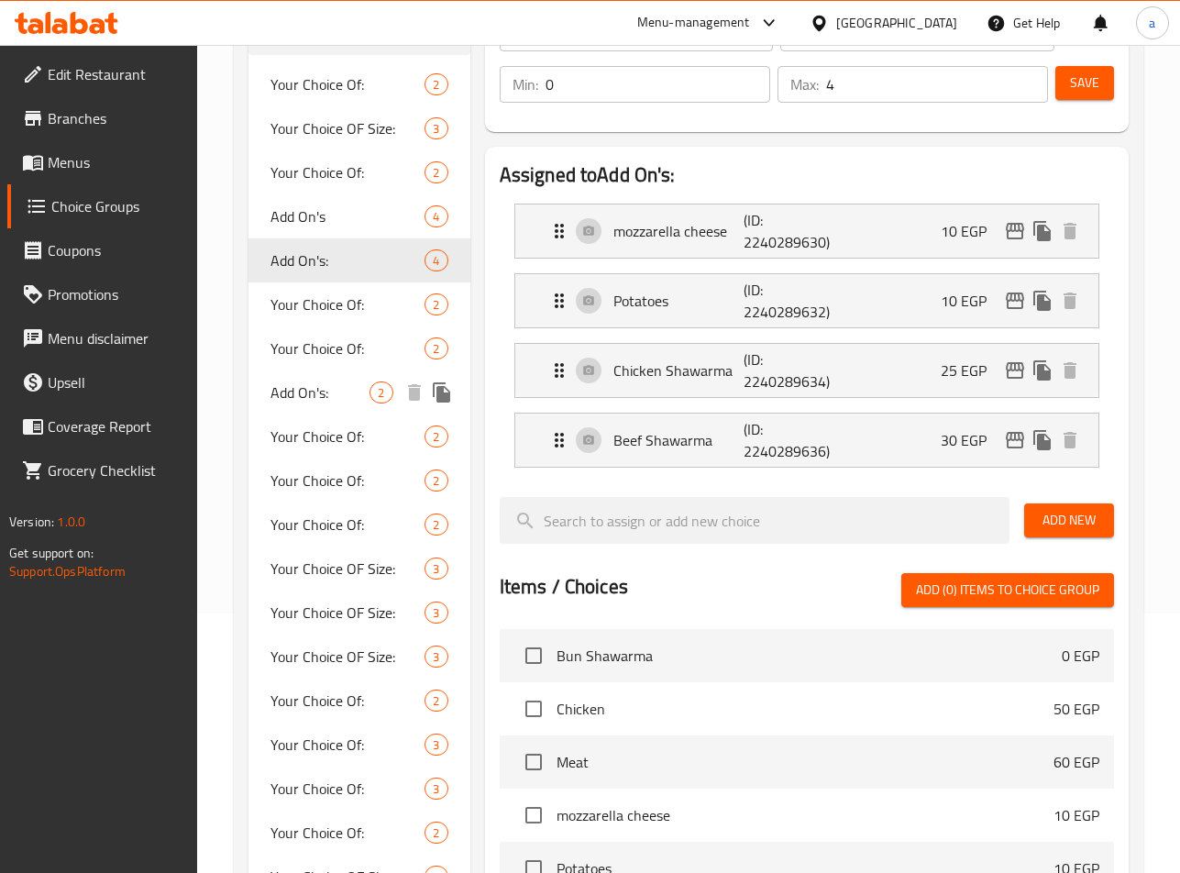
click at [347, 405] on div "Add On's: 2" at bounding box center [360, 392] width 222 height 44
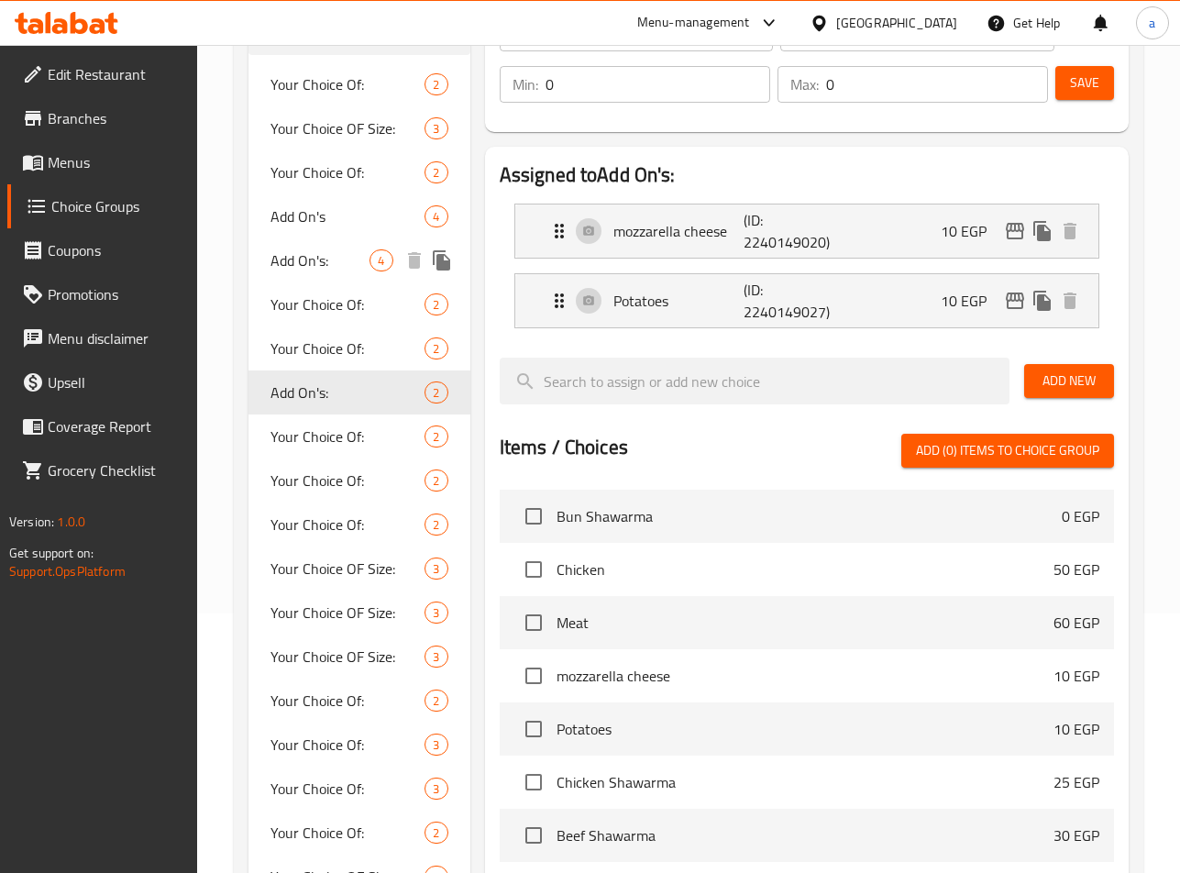
scroll to position [168, 0]
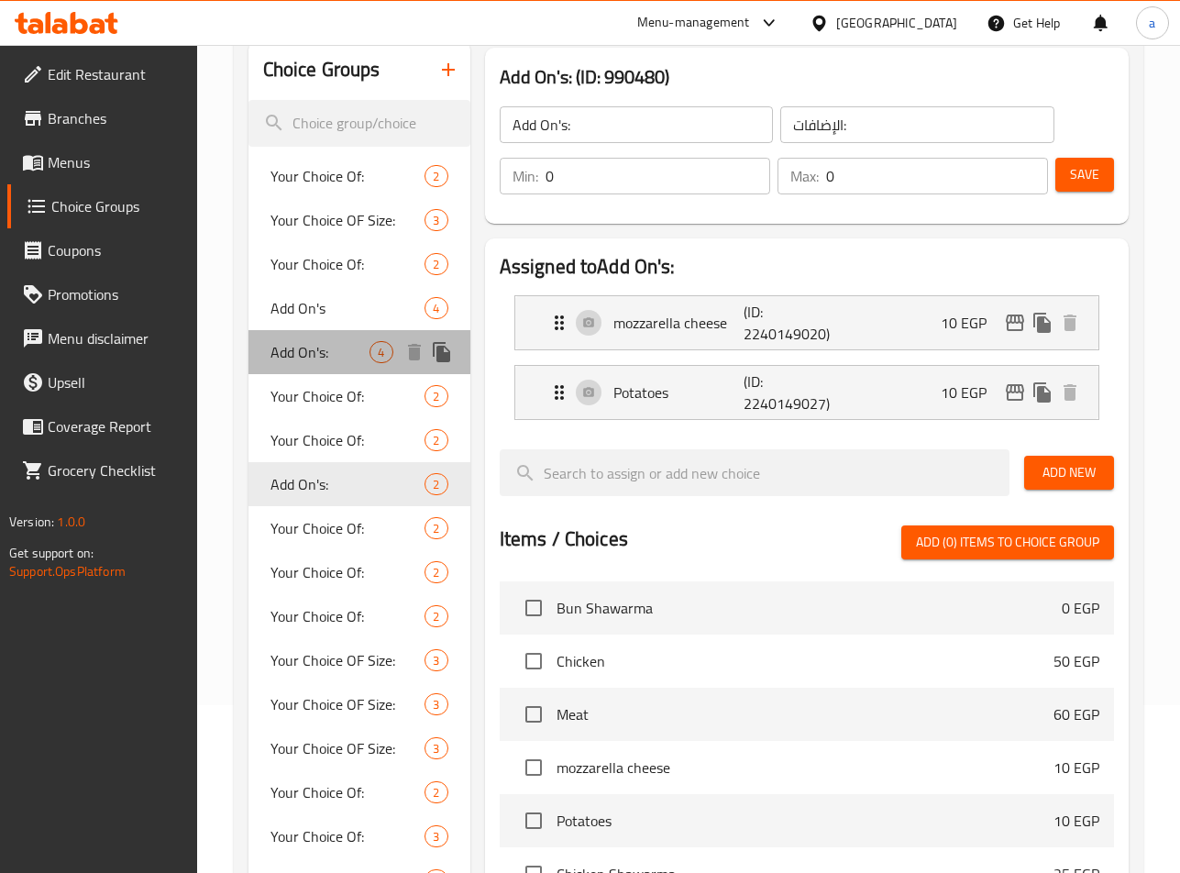
click at [282, 353] on span "Add On's:" at bounding box center [321, 352] width 100 height 22
type input "4"
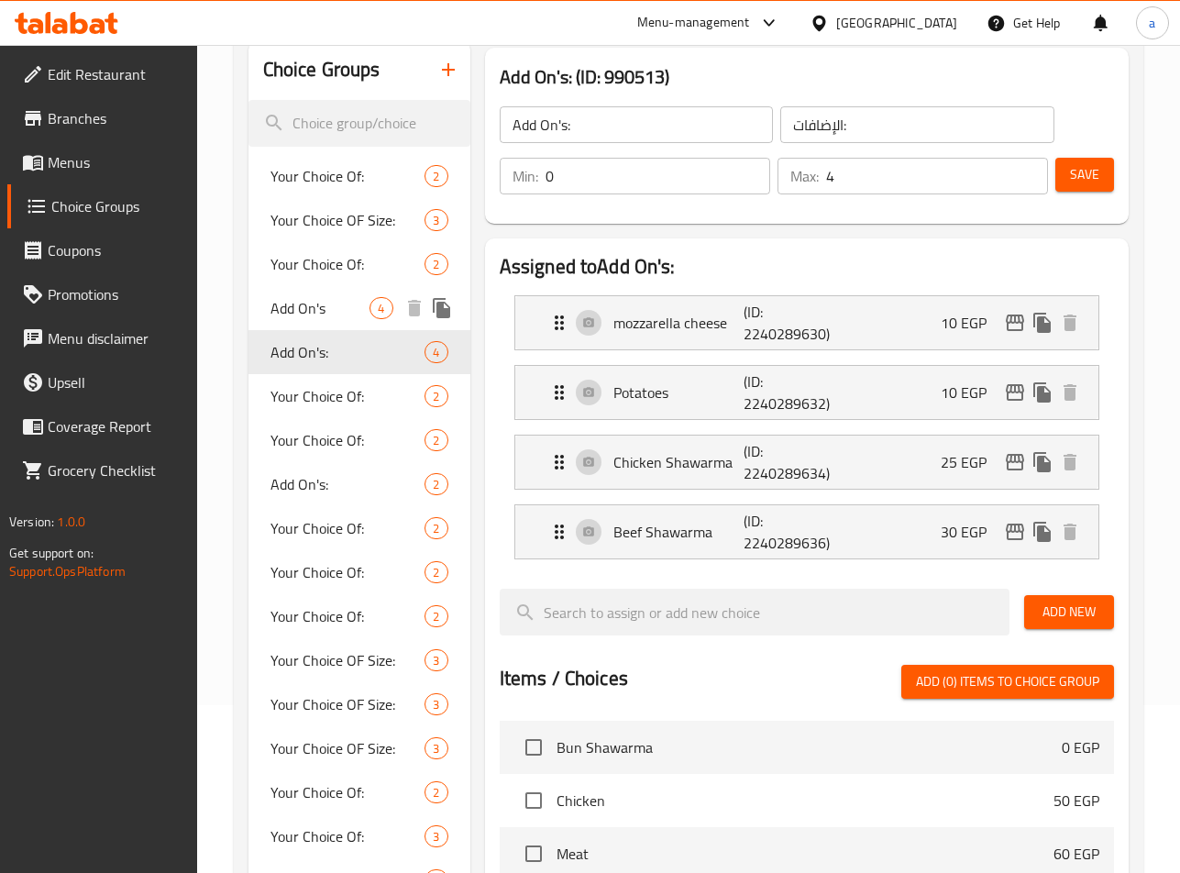
click at [349, 299] on span "Add On's" at bounding box center [321, 308] width 100 height 22
type input "Add On's"
type input "0"
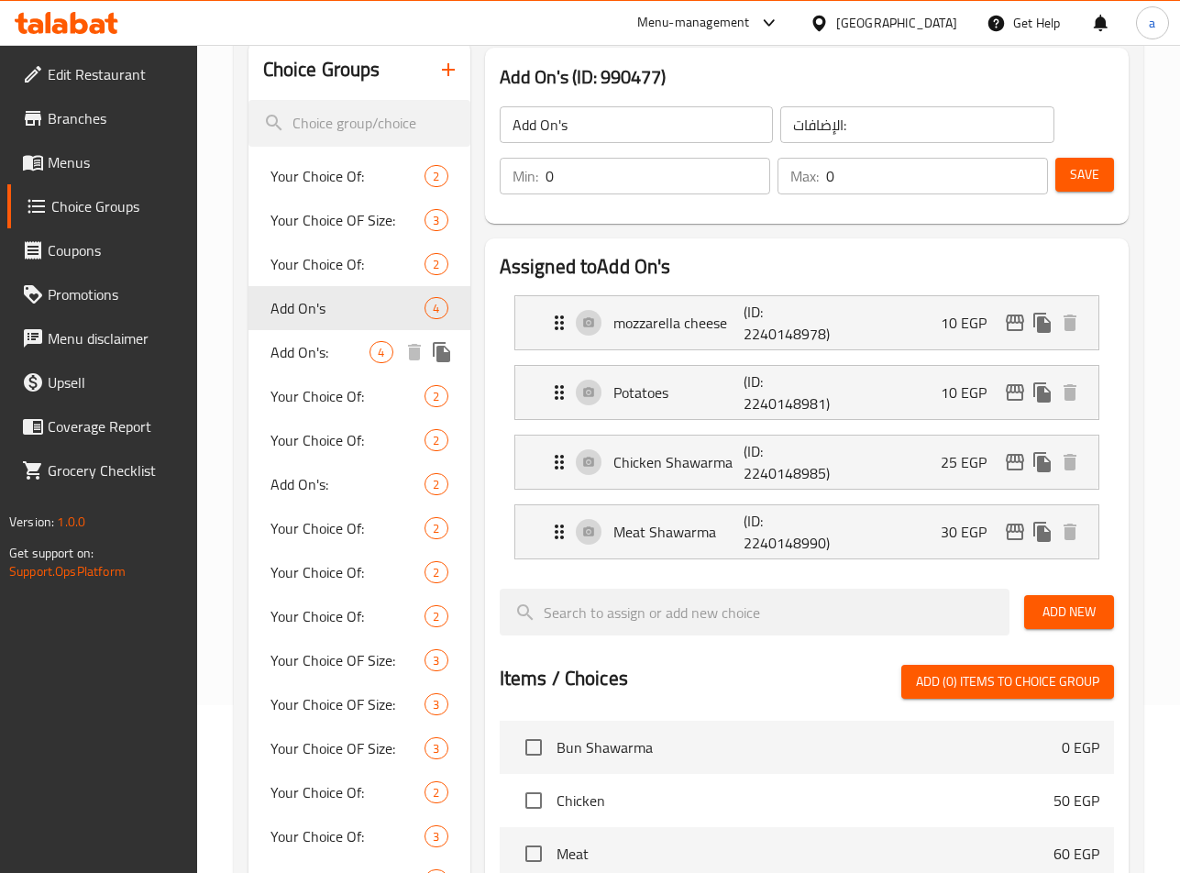
click at [326, 345] on span "Add On's:" at bounding box center [321, 352] width 100 height 22
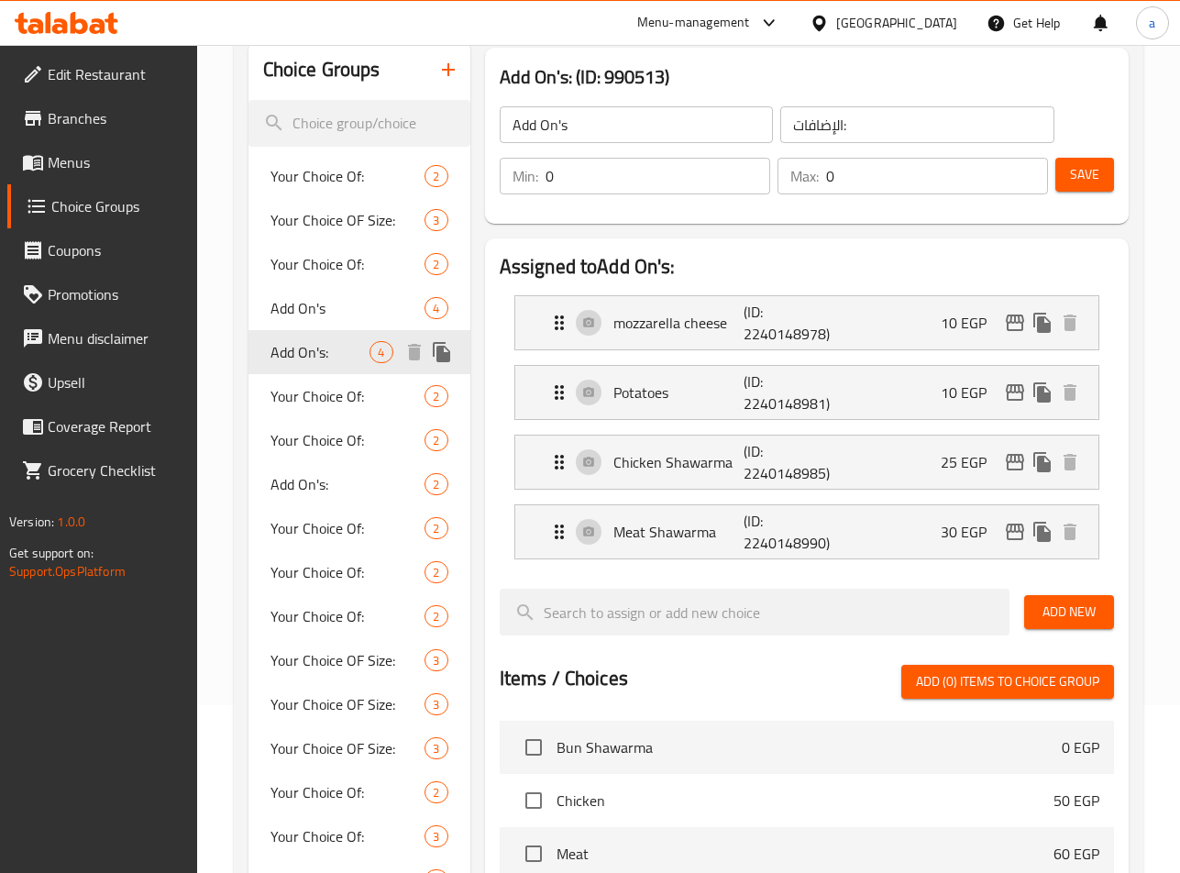
type input "Add On's:"
type input "4"
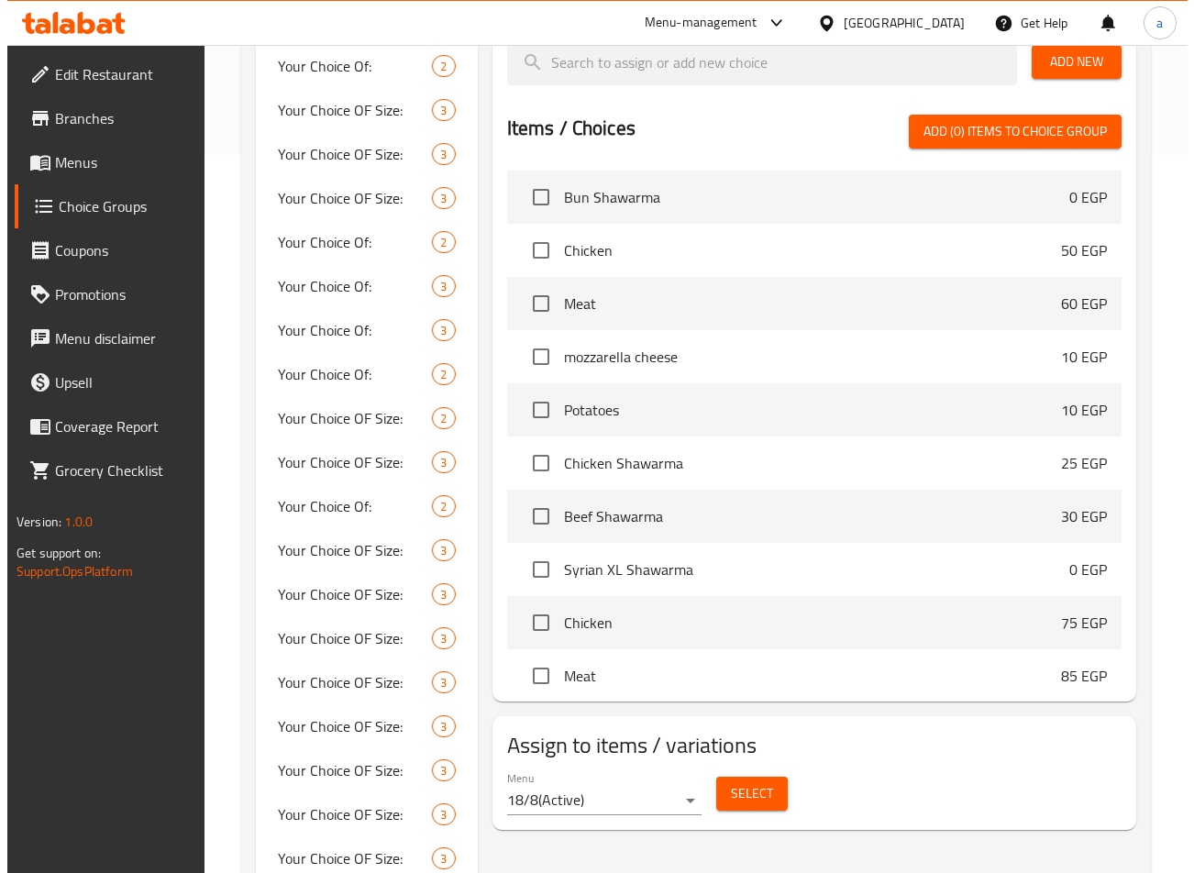
scroll to position [784, 0]
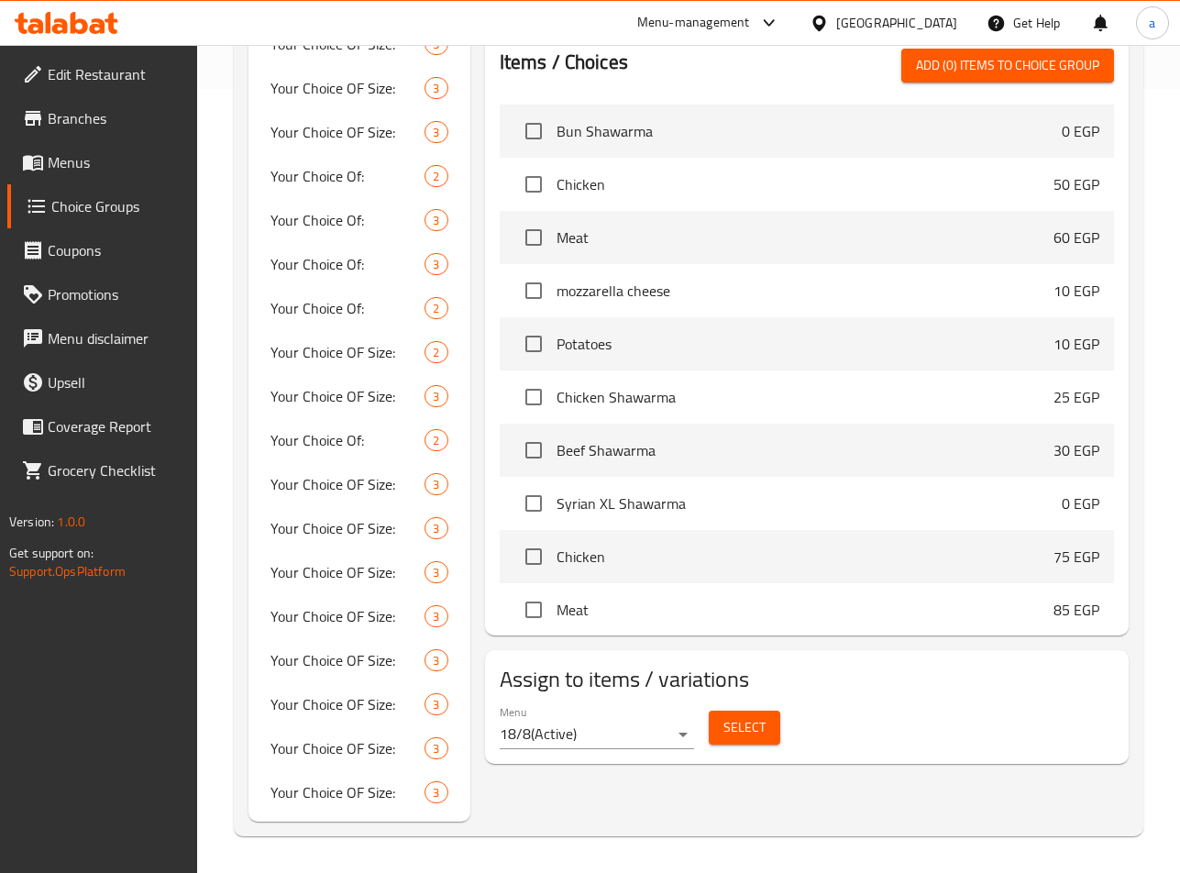
click at [743, 731] on span "Select" at bounding box center [745, 727] width 42 height 23
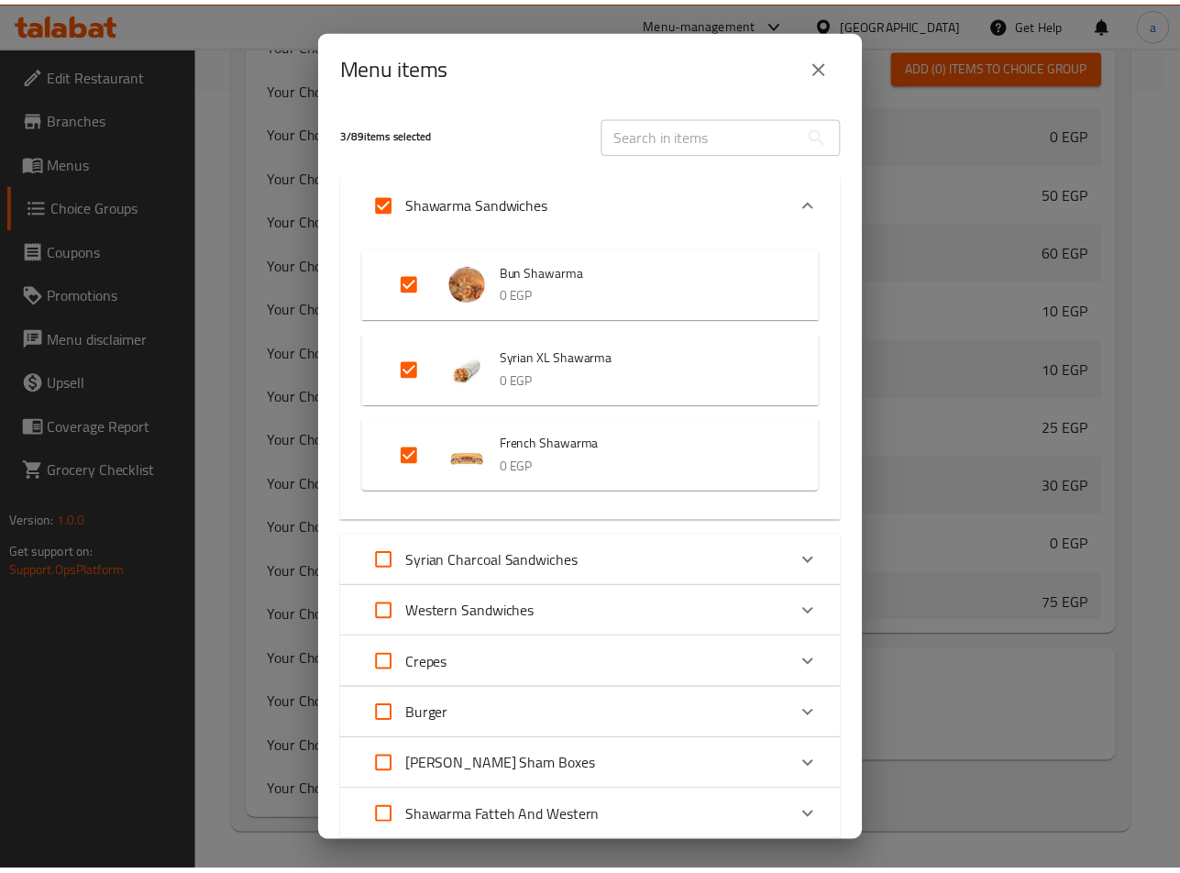
scroll to position [0, 0]
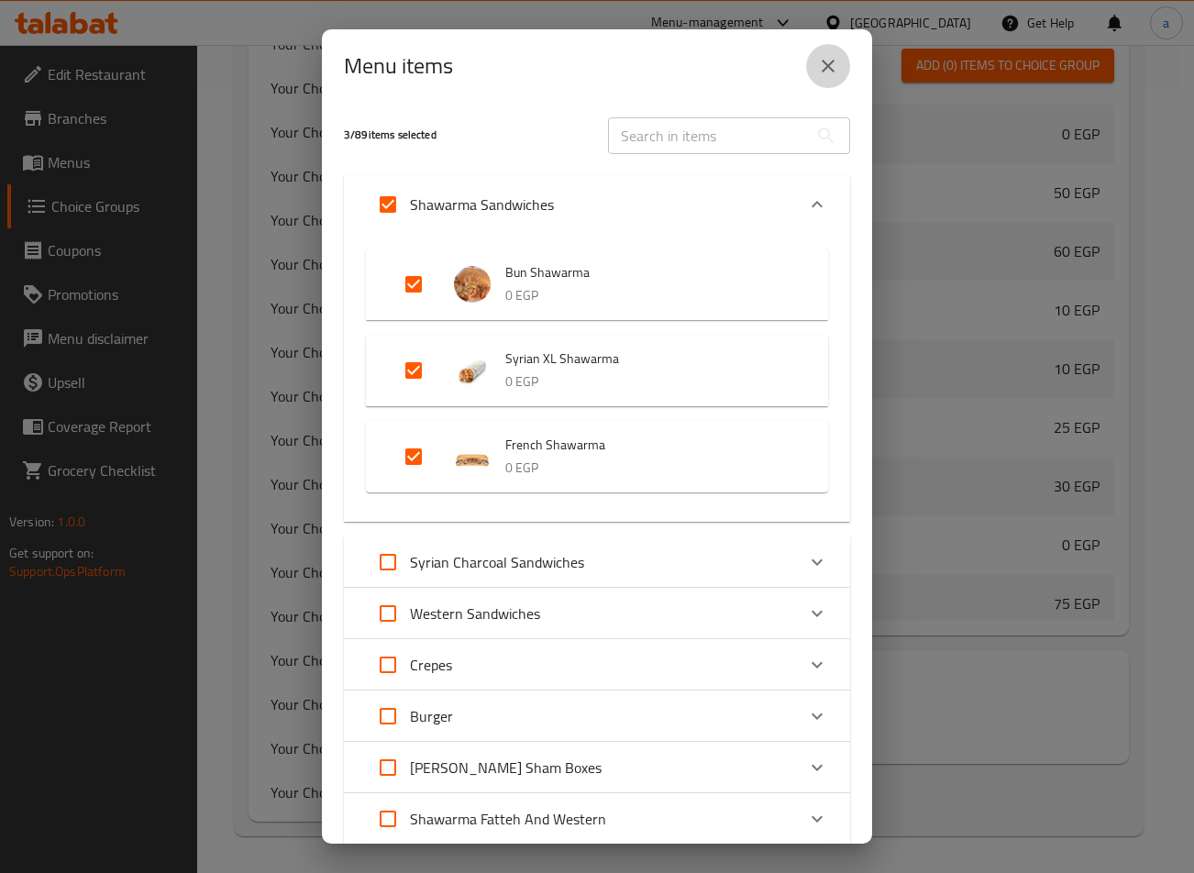
click at [821, 81] on button "close" at bounding box center [828, 66] width 44 height 44
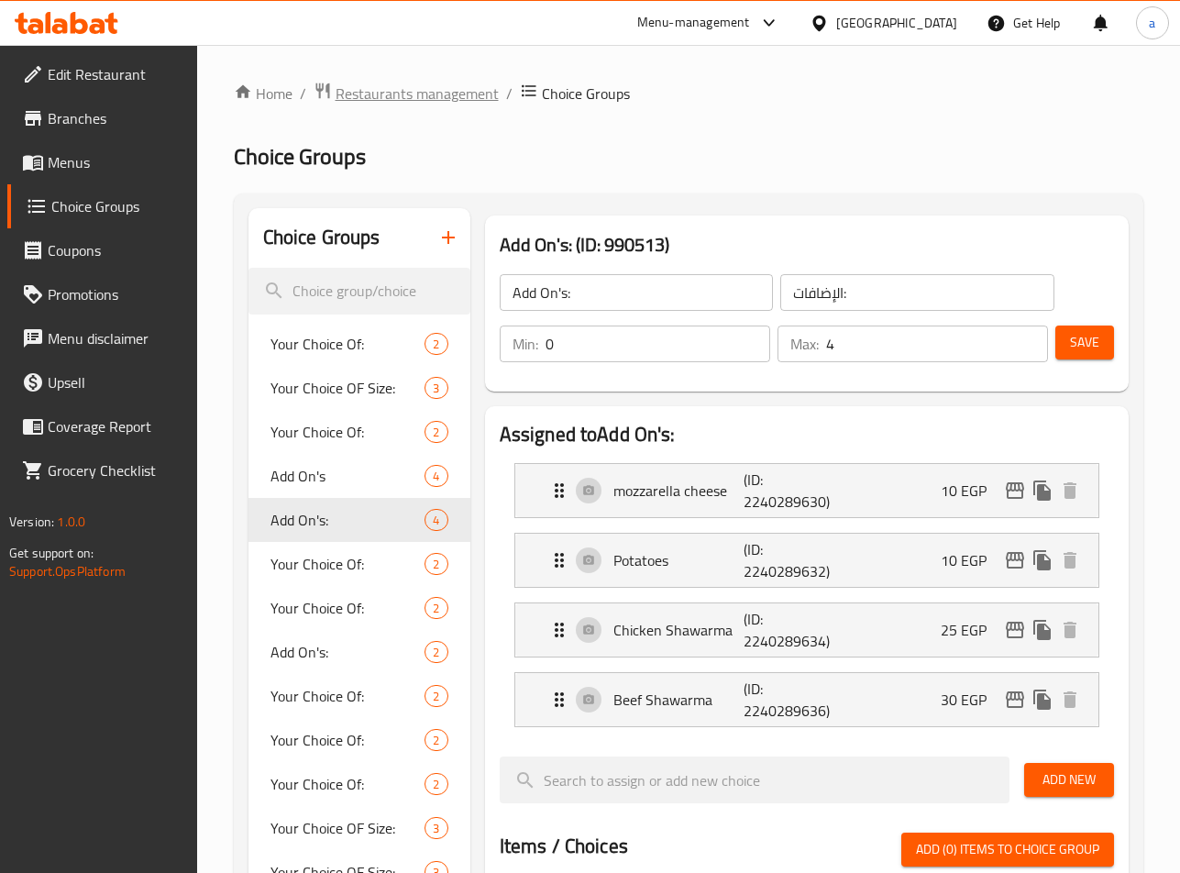
click at [384, 90] on span "Restaurants management" at bounding box center [417, 94] width 163 height 22
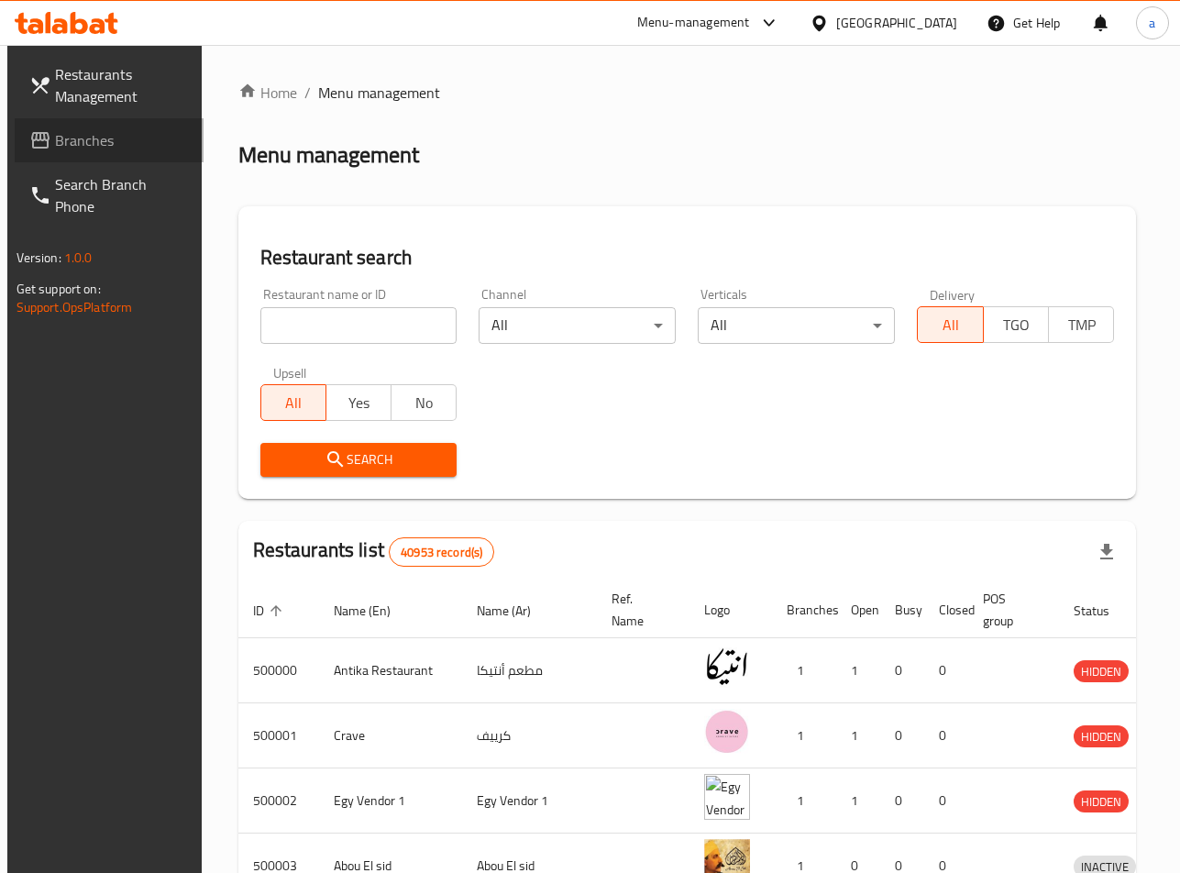
click at [102, 131] on span "Branches" at bounding box center [122, 140] width 135 height 22
